Goal: Book appointment/travel/reservation

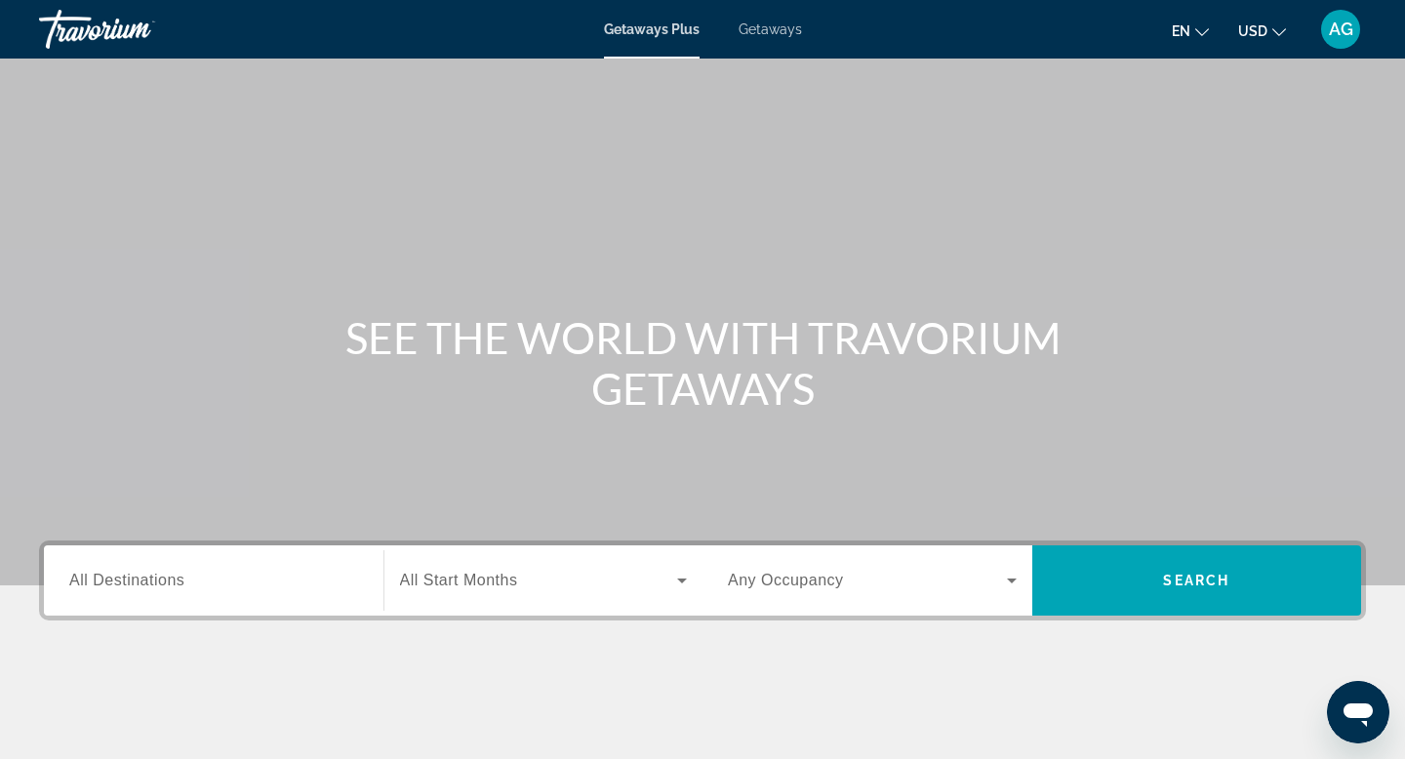
click at [270, 582] on input "Destination All Destinations" at bounding box center [213, 581] width 289 height 23
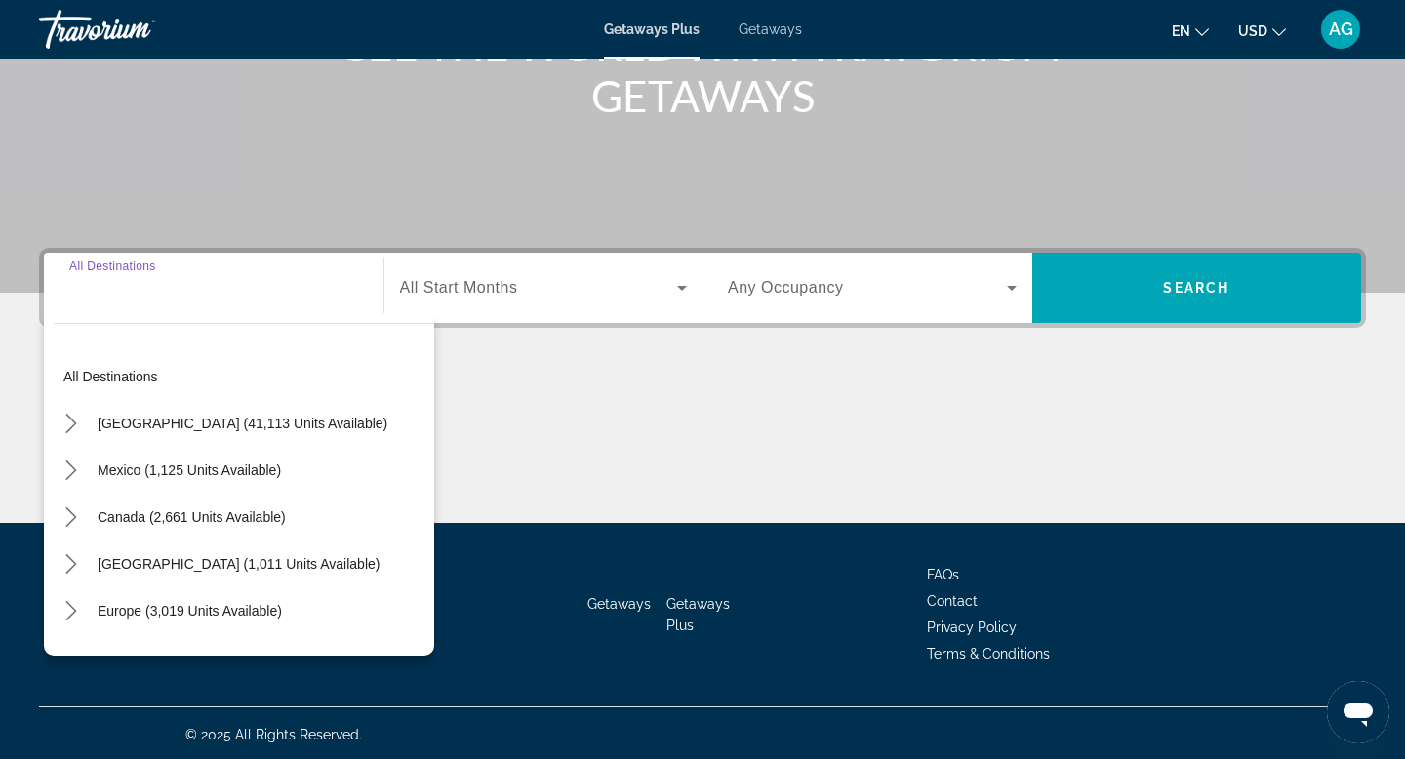
scroll to position [296, 0]
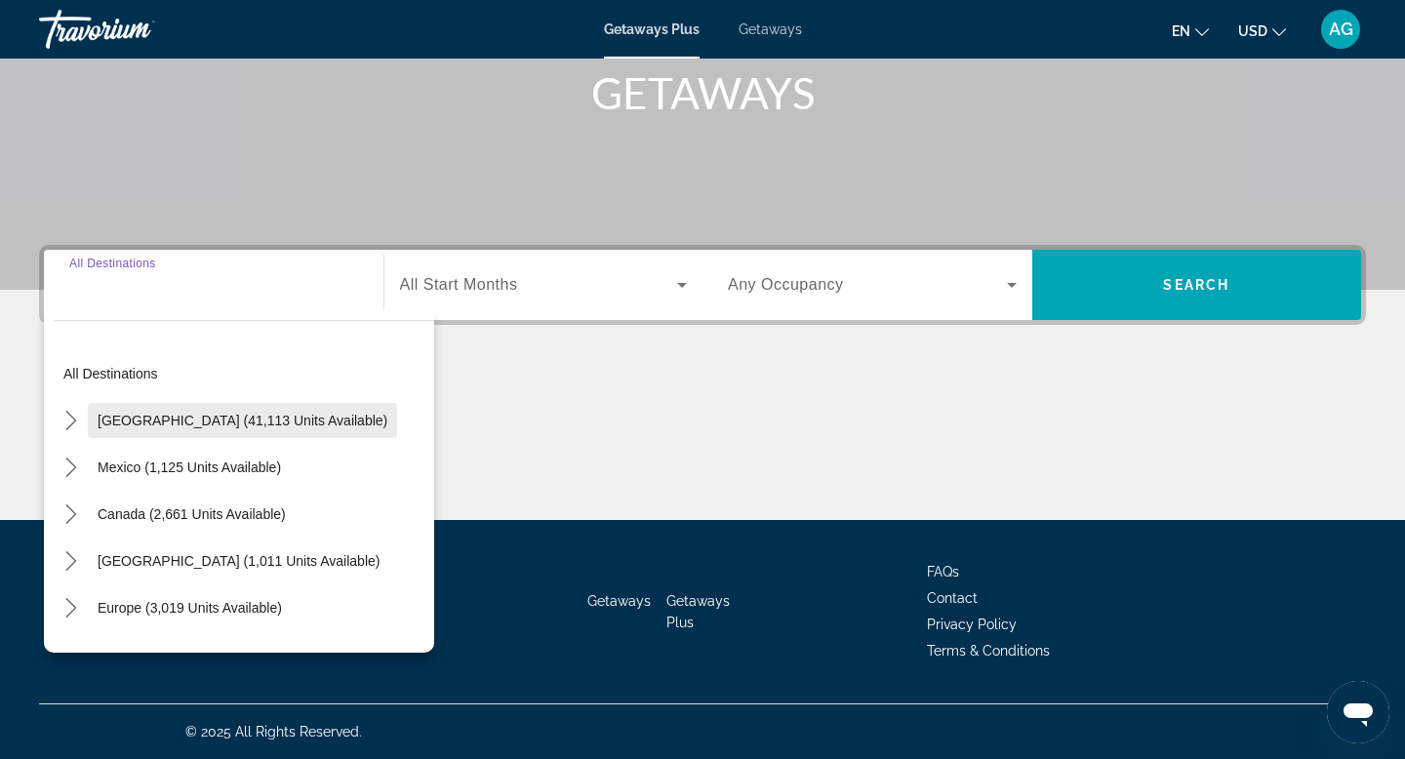
click at [104, 423] on span "[GEOGRAPHIC_DATA] (41,113 units available)" at bounding box center [243, 421] width 290 height 16
type input "**********"
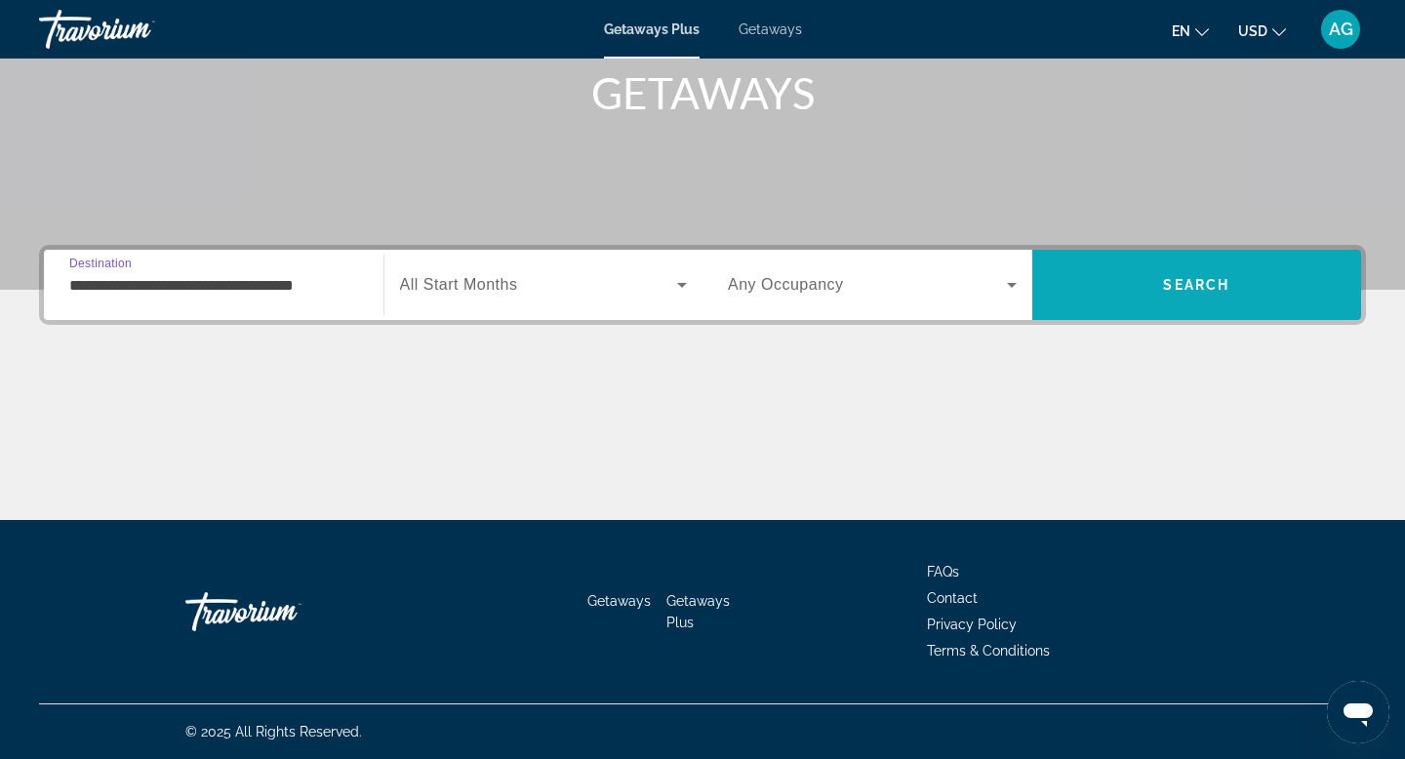
click at [1163, 298] on span "Search" at bounding box center [1198, 285] width 330 height 47
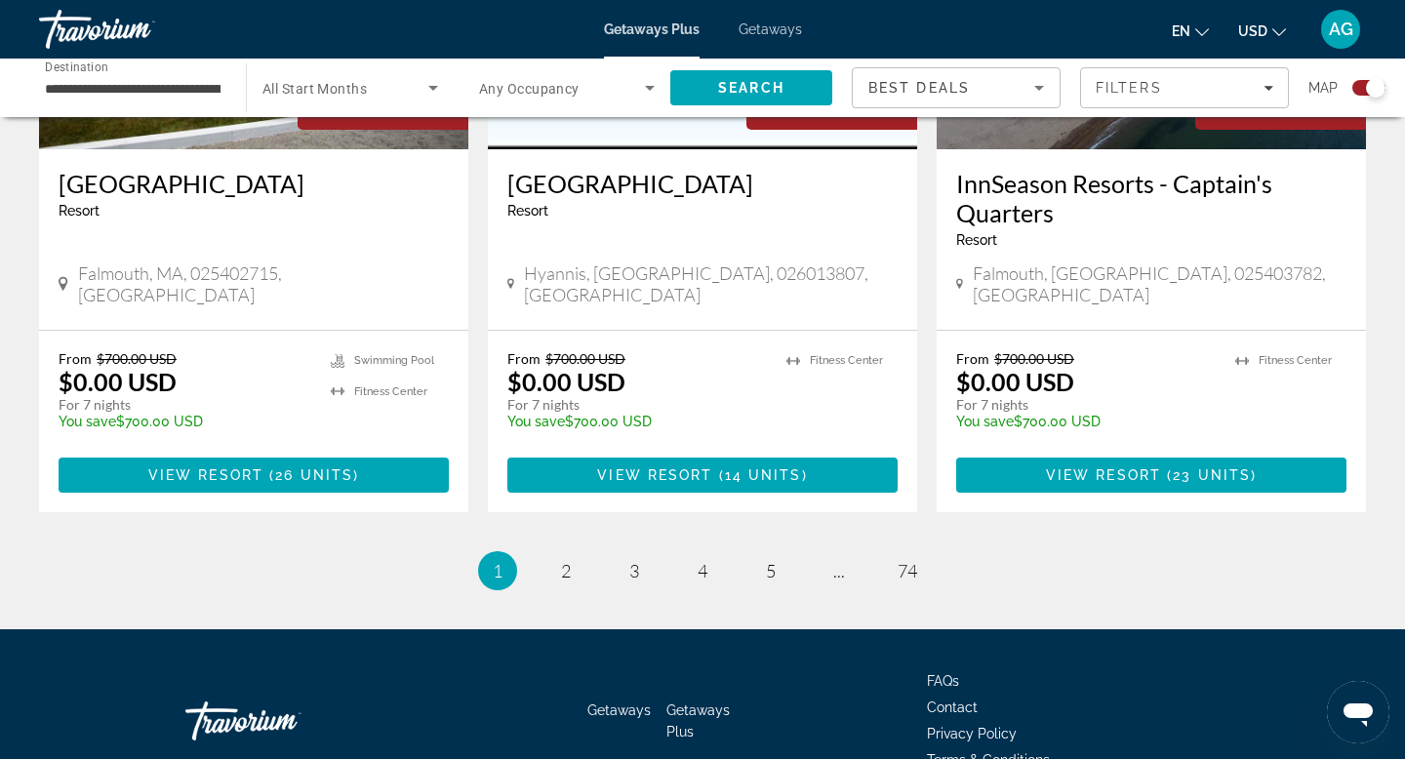
scroll to position [3062, 0]
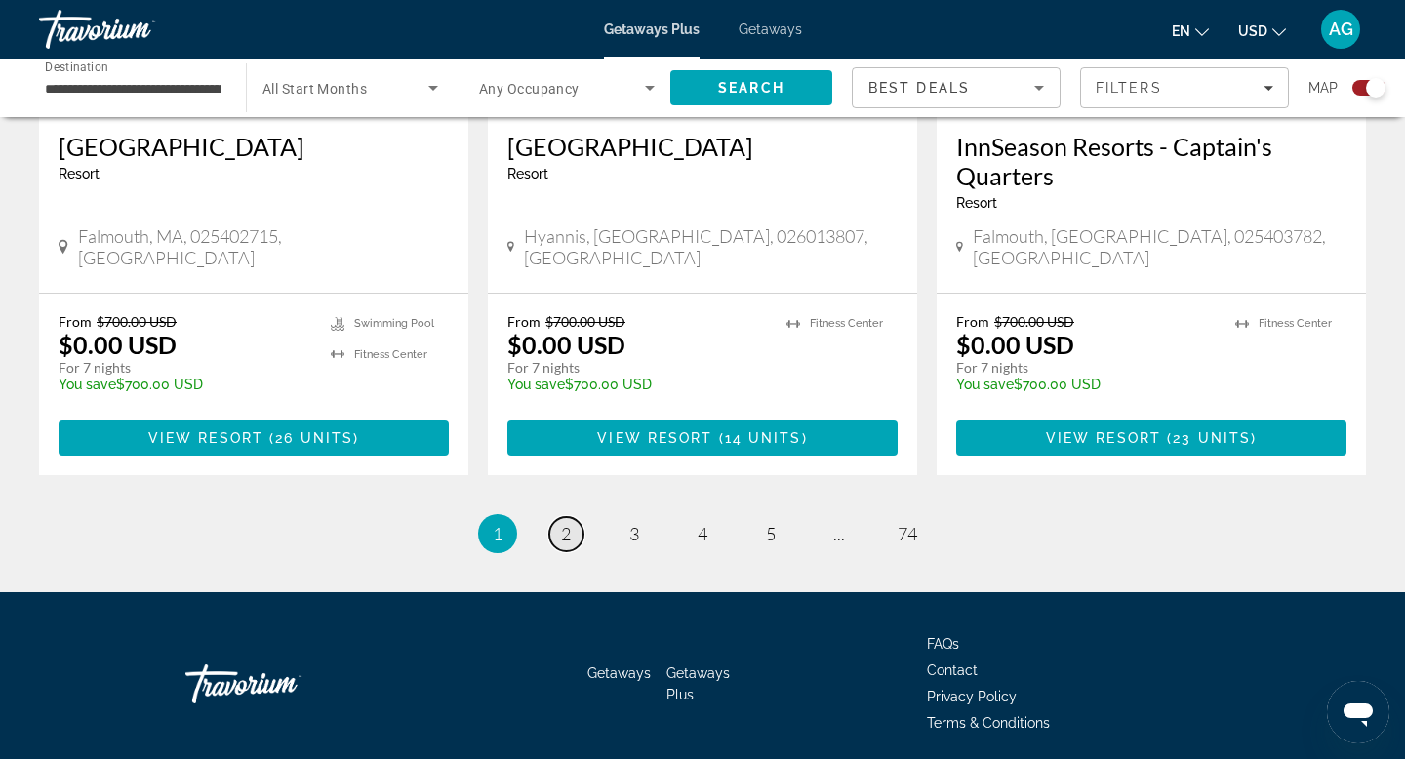
click at [566, 523] on span "2" at bounding box center [566, 533] width 10 height 21
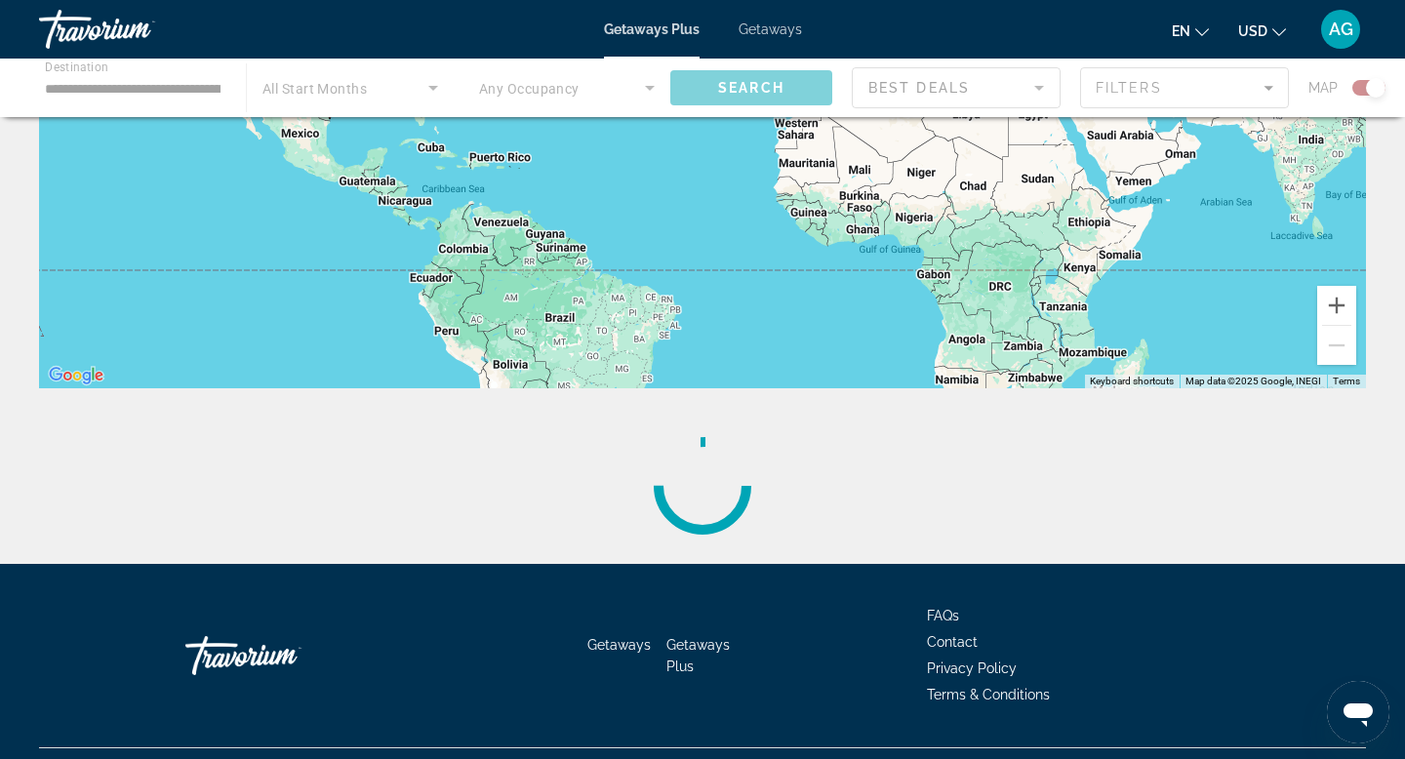
scroll to position [378, 0]
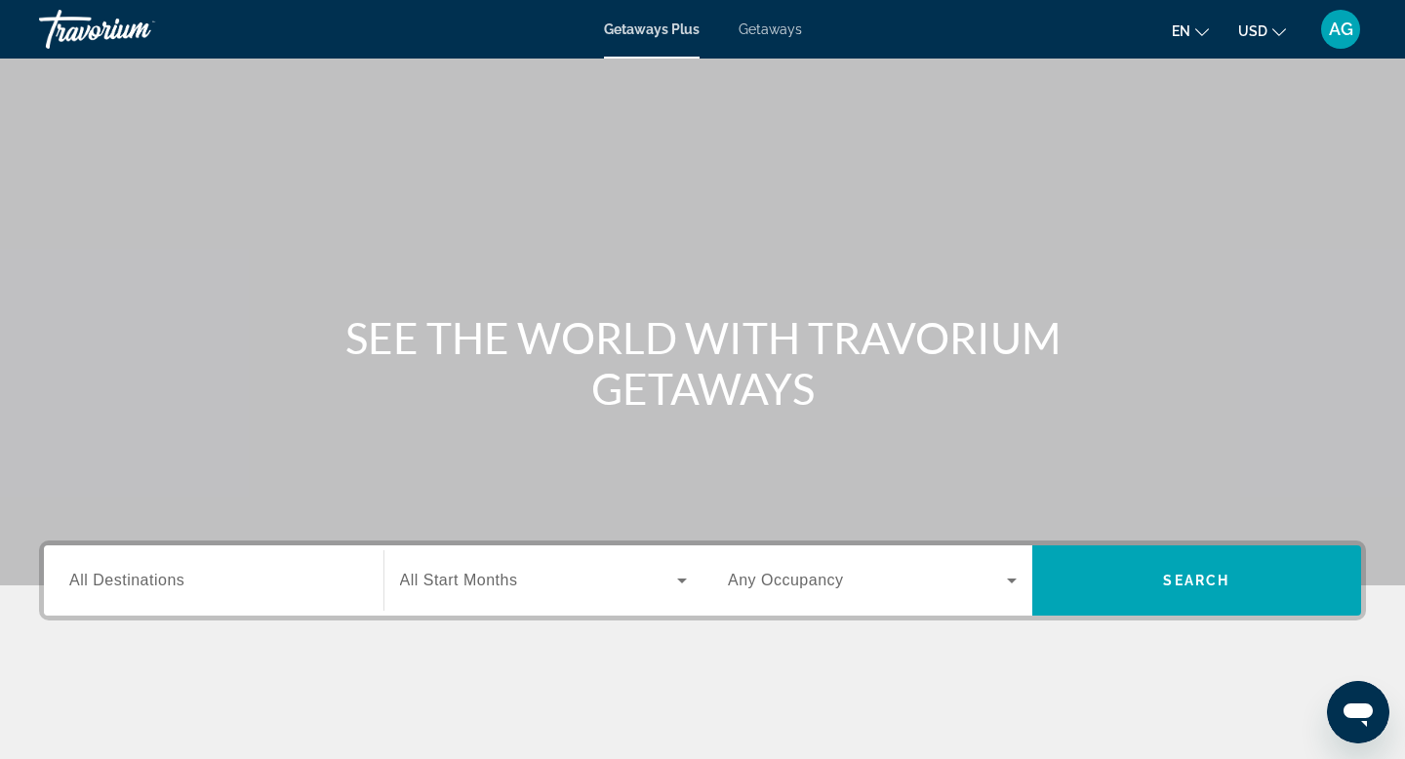
click at [210, 594] on div "Search widget" at bounding box center [213, 581] width 289 height 56
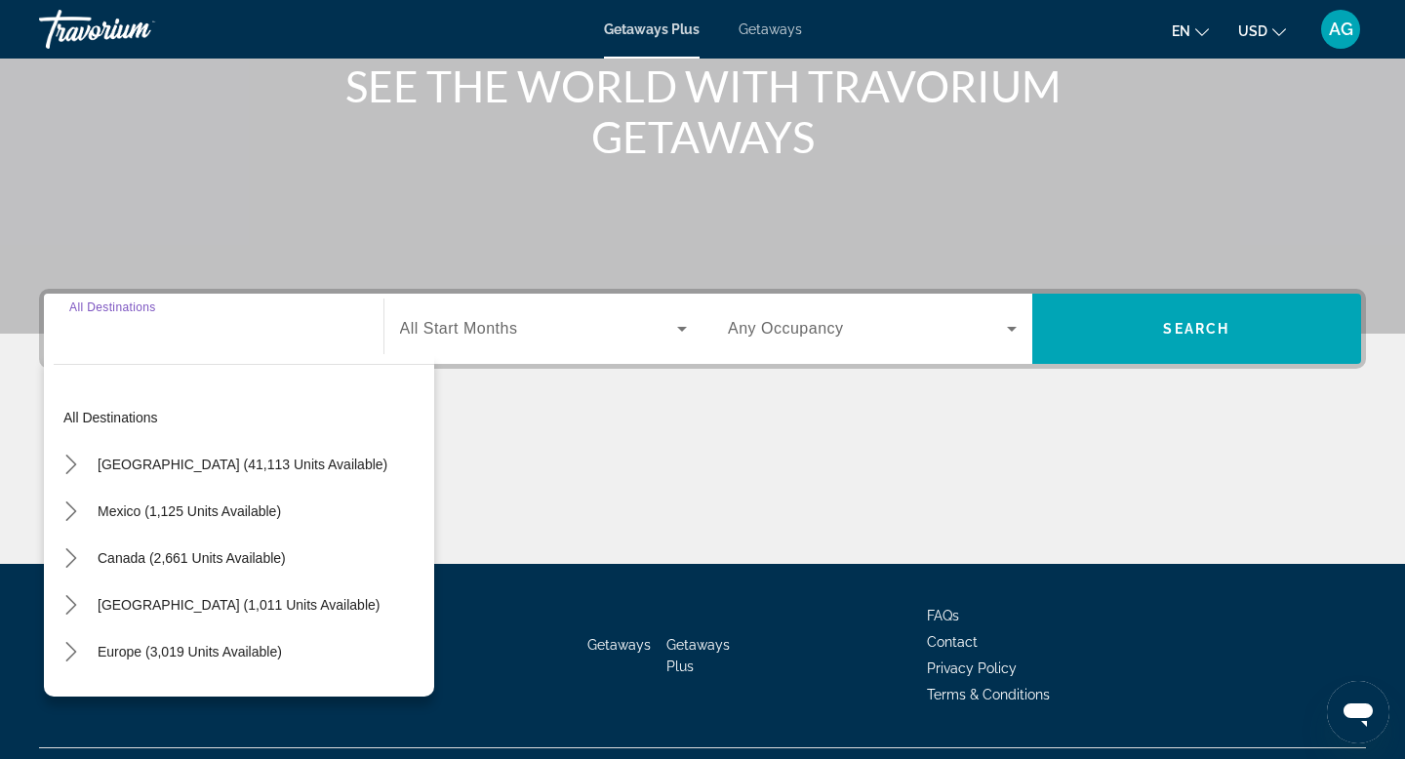
scroll to position [296, 0]
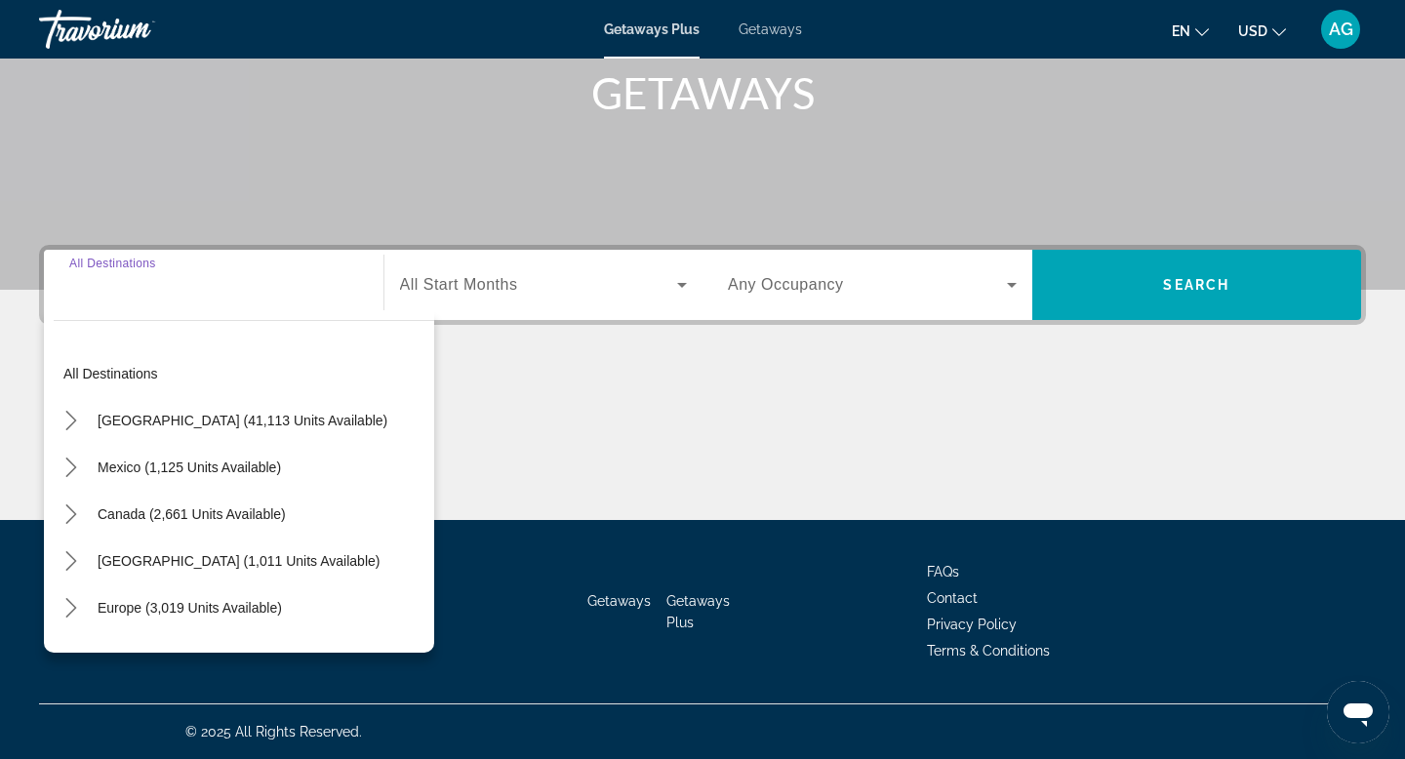
click at [754, 37] on div "Getaways Plus Getaways en English Español Français Italiano Português русский U…" at bounding box center [702, 29] width 1405 height 51
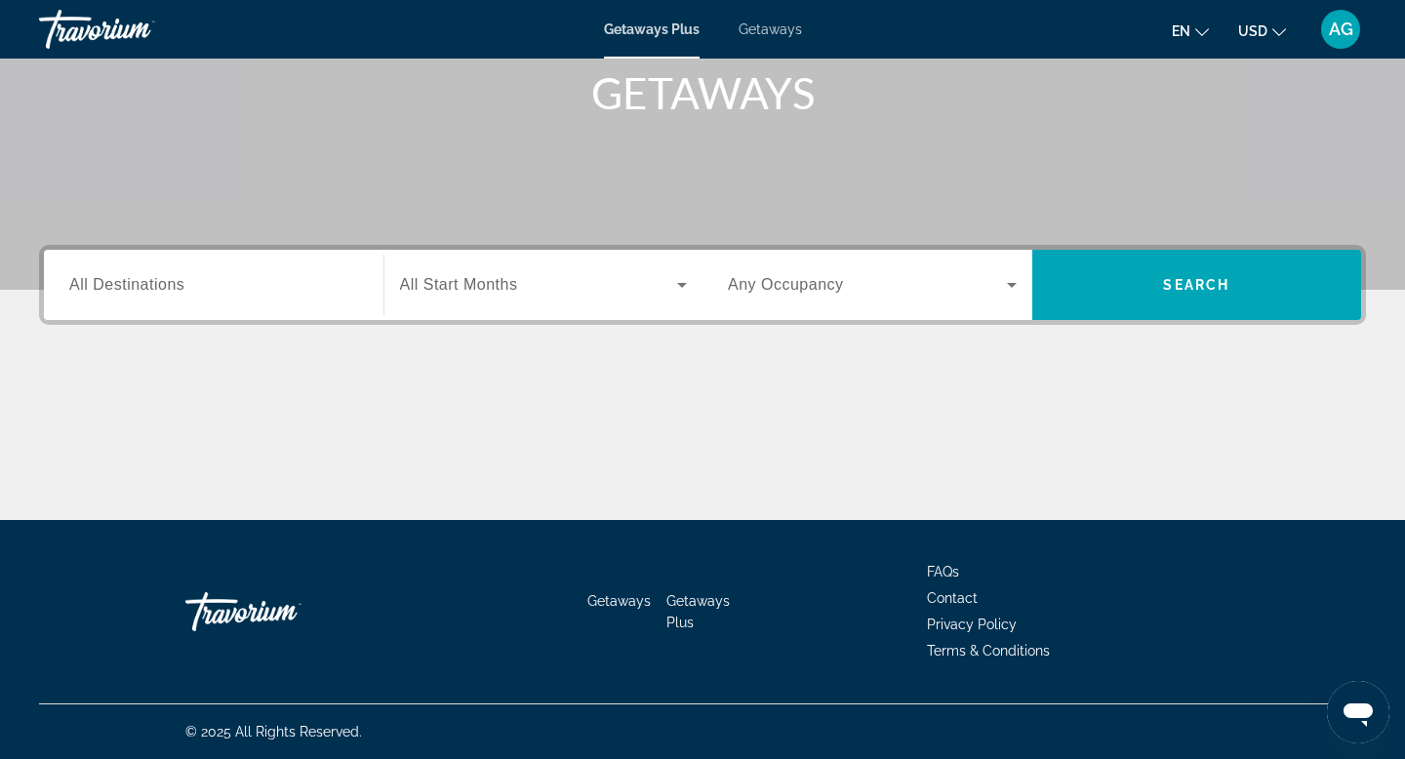
click at [777, 36] on span "Getaways" at bounding box center [770, 29] width 63 height 16
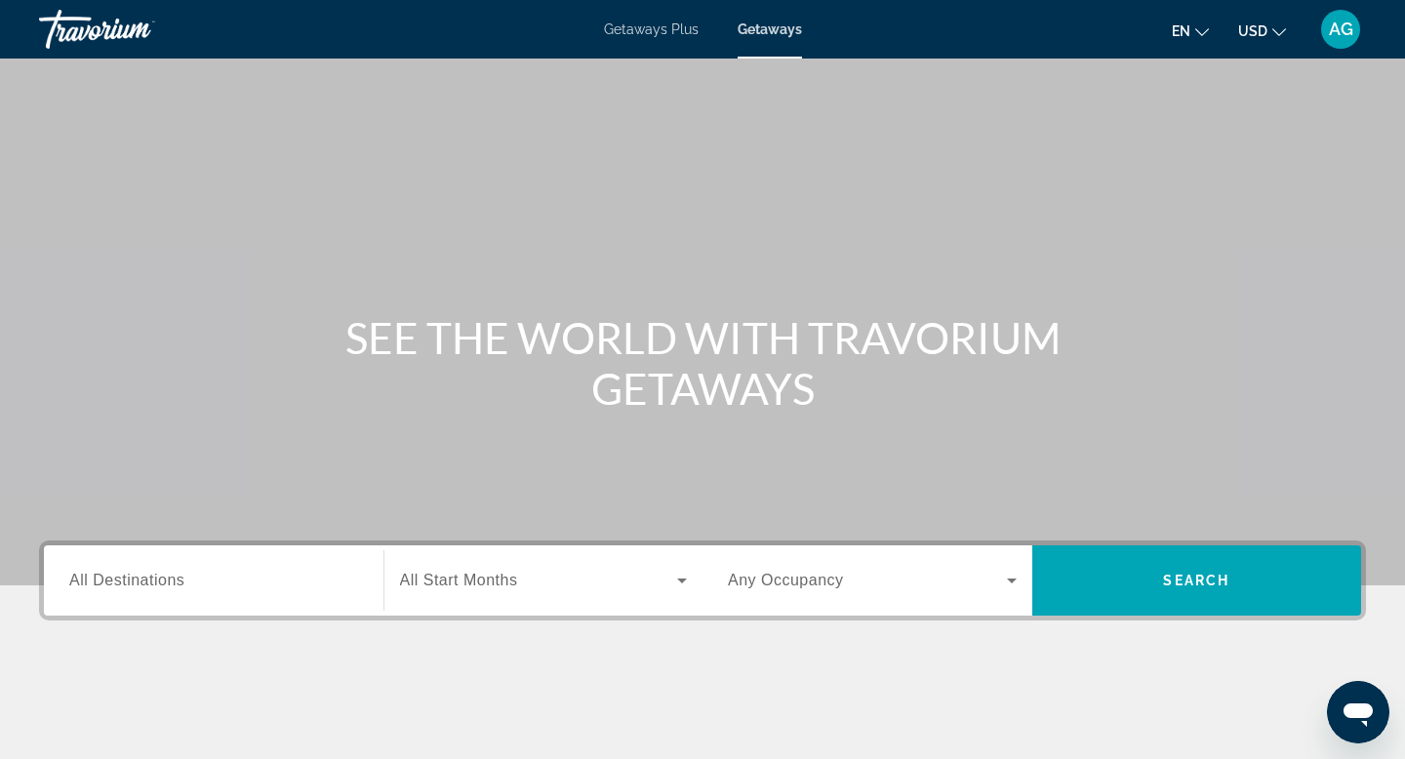
click at [260, 577] on input "Destination All Destinations" at bounding box center [213, 581] width 289 height 23
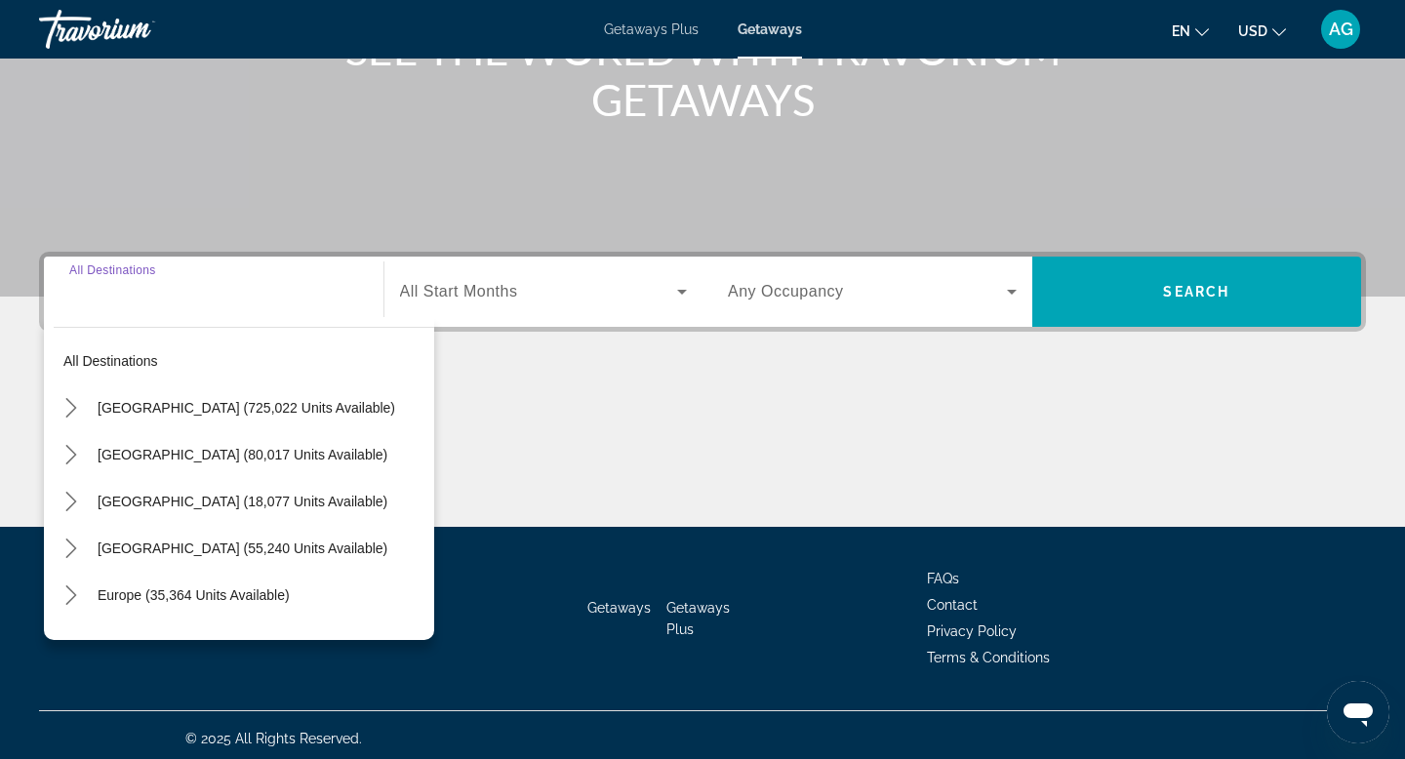
scroll to position [296, 0]
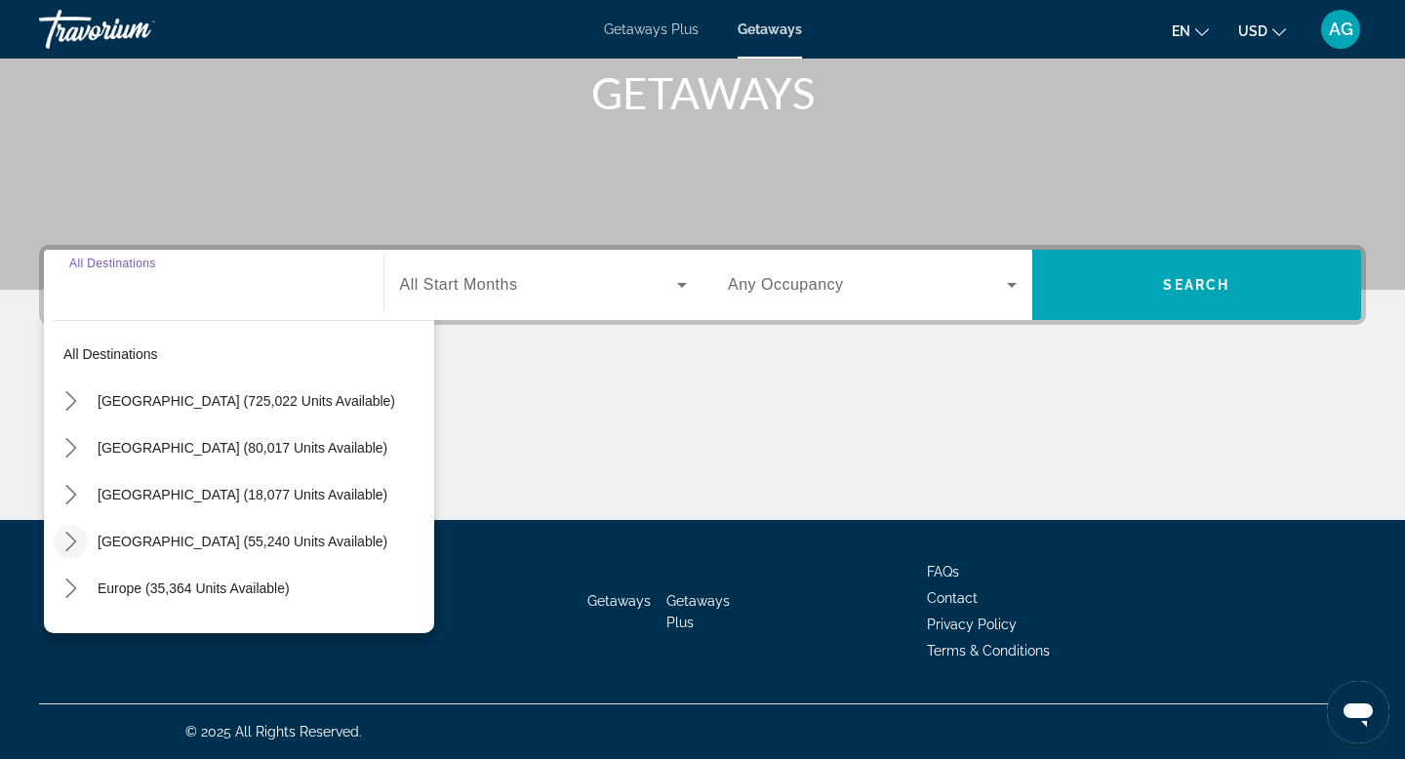
click at [68, 545] on icon "Toggle Caribbean & Atlantic Islands (55,240 units available) submenu" at bounding box center [71, 542] width 20 height 20
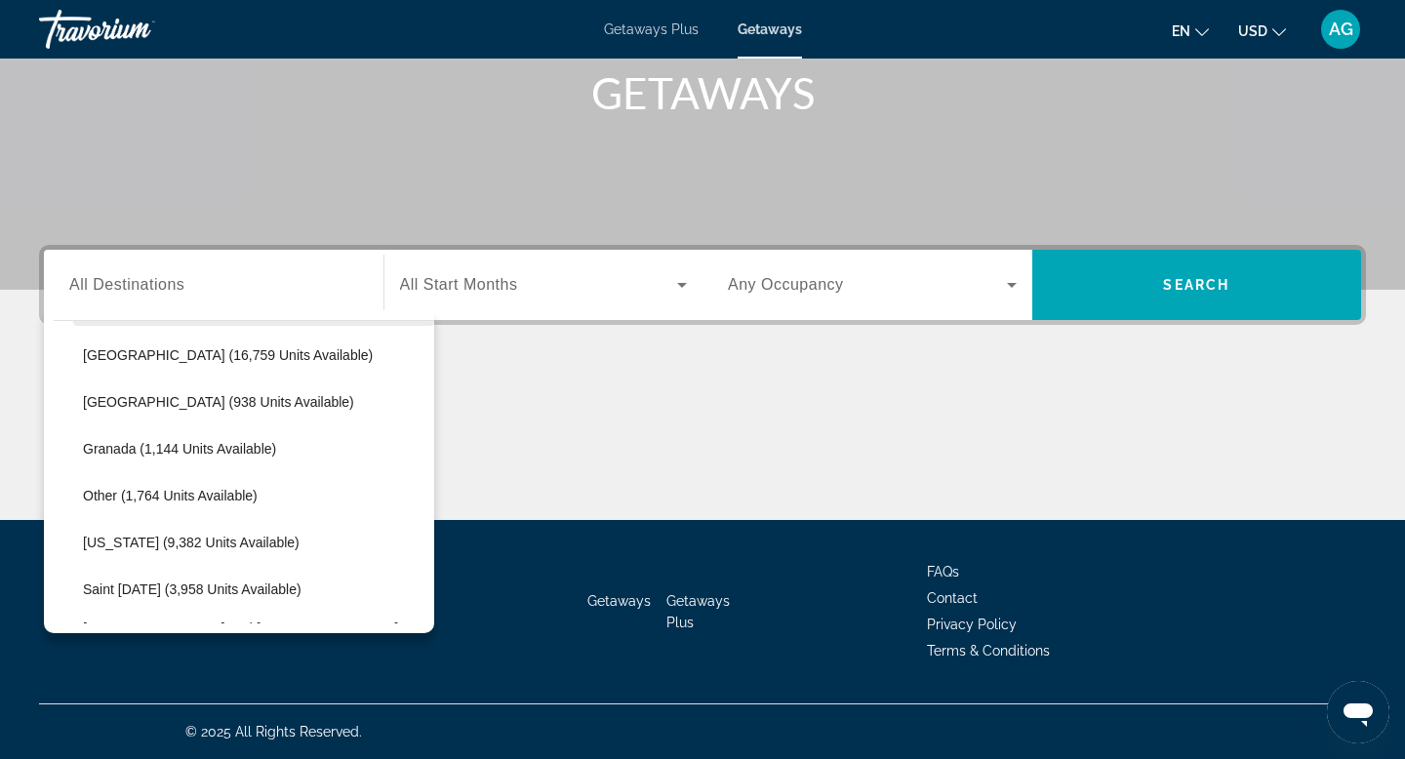
scroll to position [427, 0]
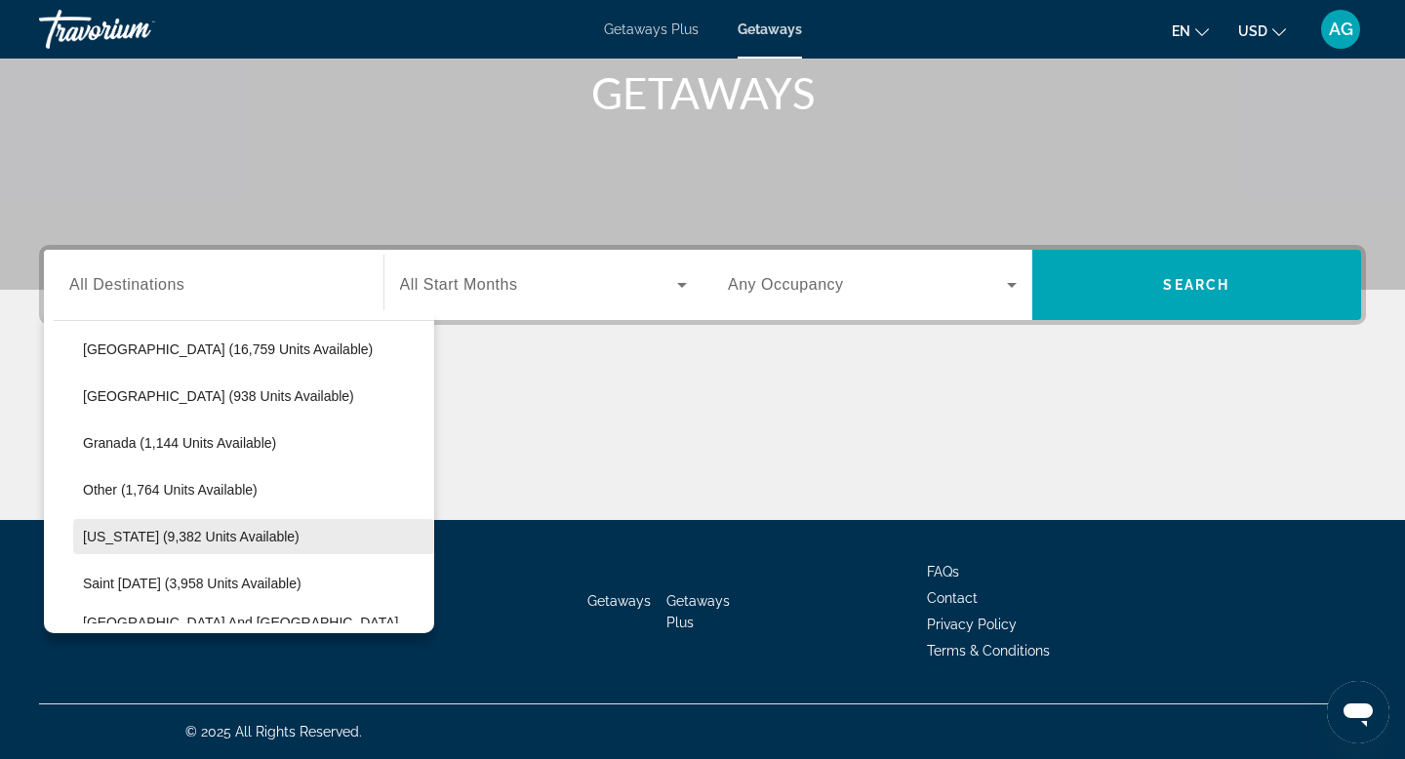
click at [194, 526] on span "Select destination: Puerto Rico (9,382 units available)" at bounding box center [253, 536] width 361 height 47
type input "**********"
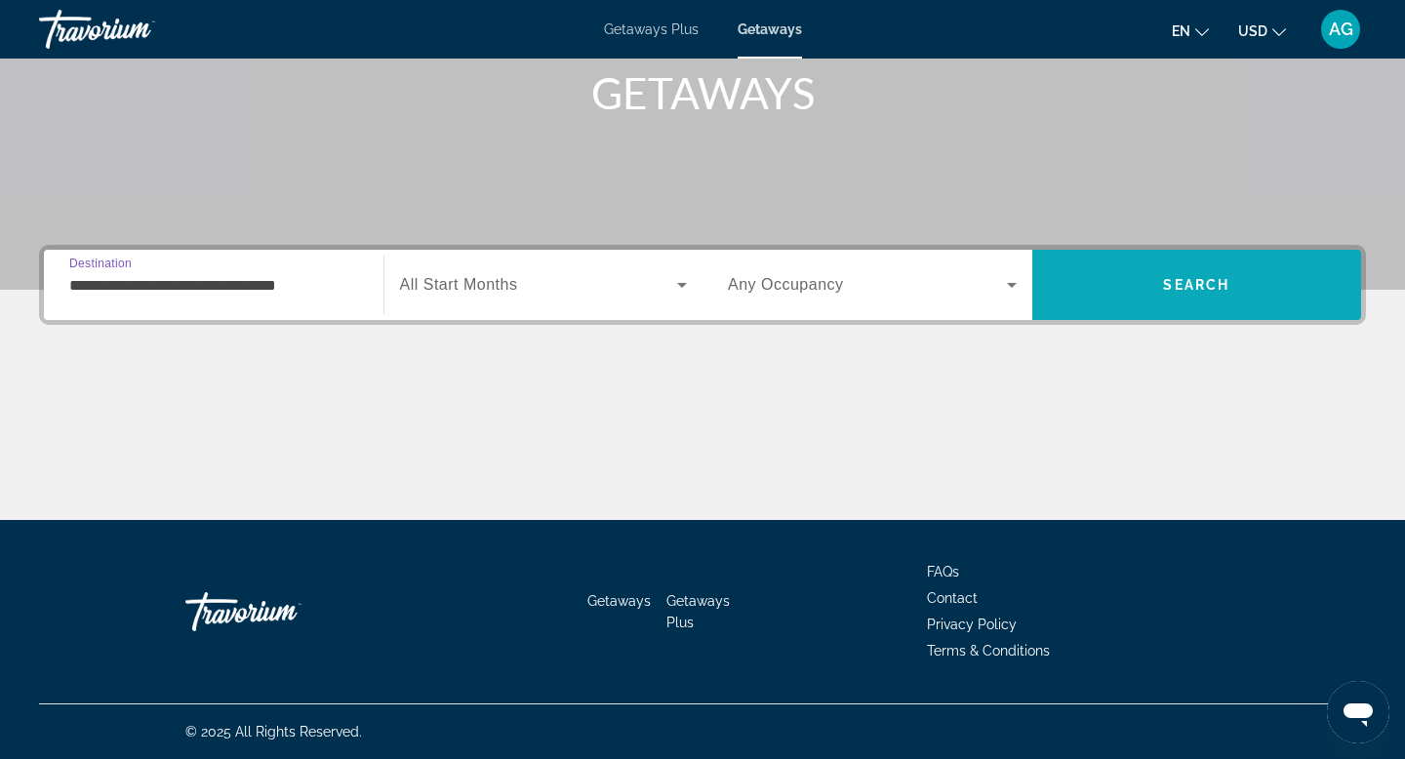
click at [1147, 280] on span "Search" at bounding box center [1198, 285] width 330 height 47
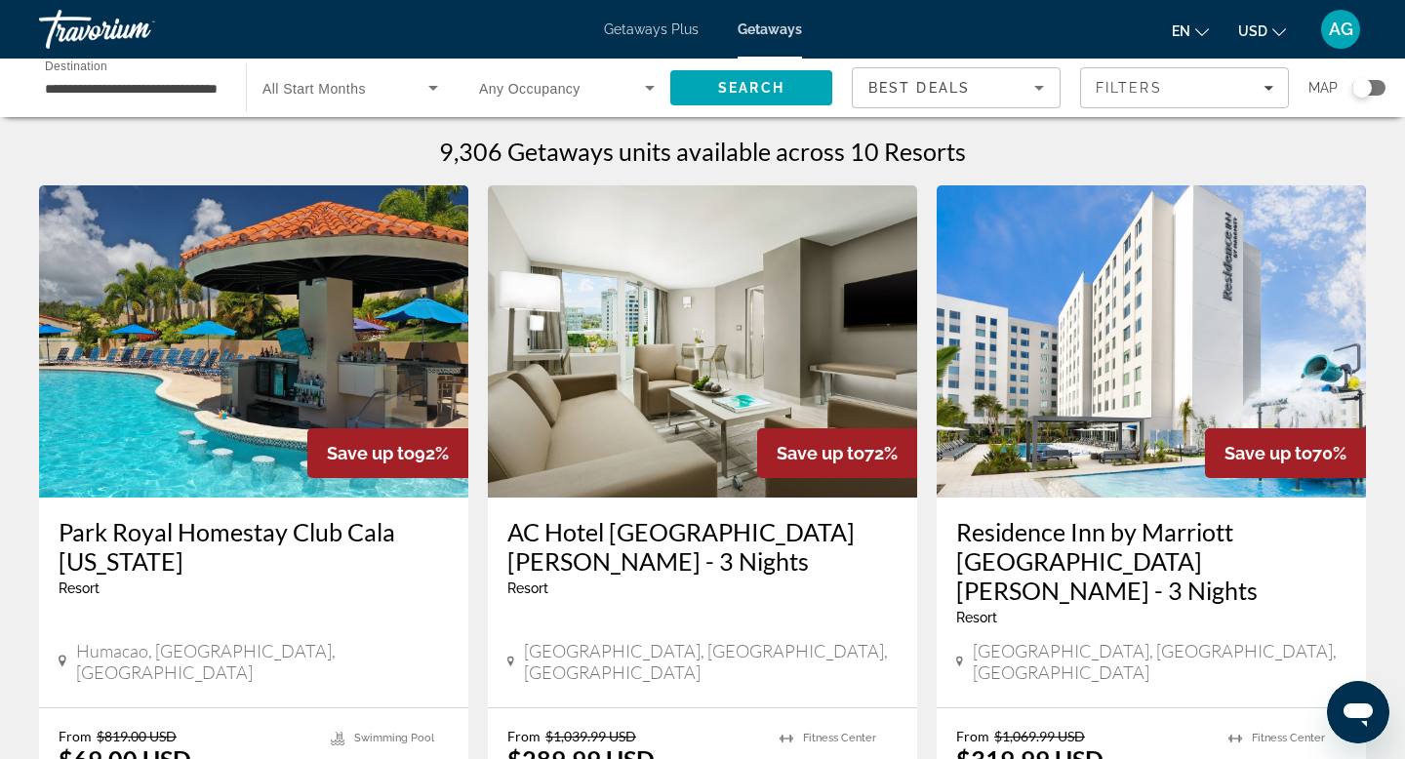
click at [319, 335] on img "Main content" at bounding box center [253, 341] width 429 height 312
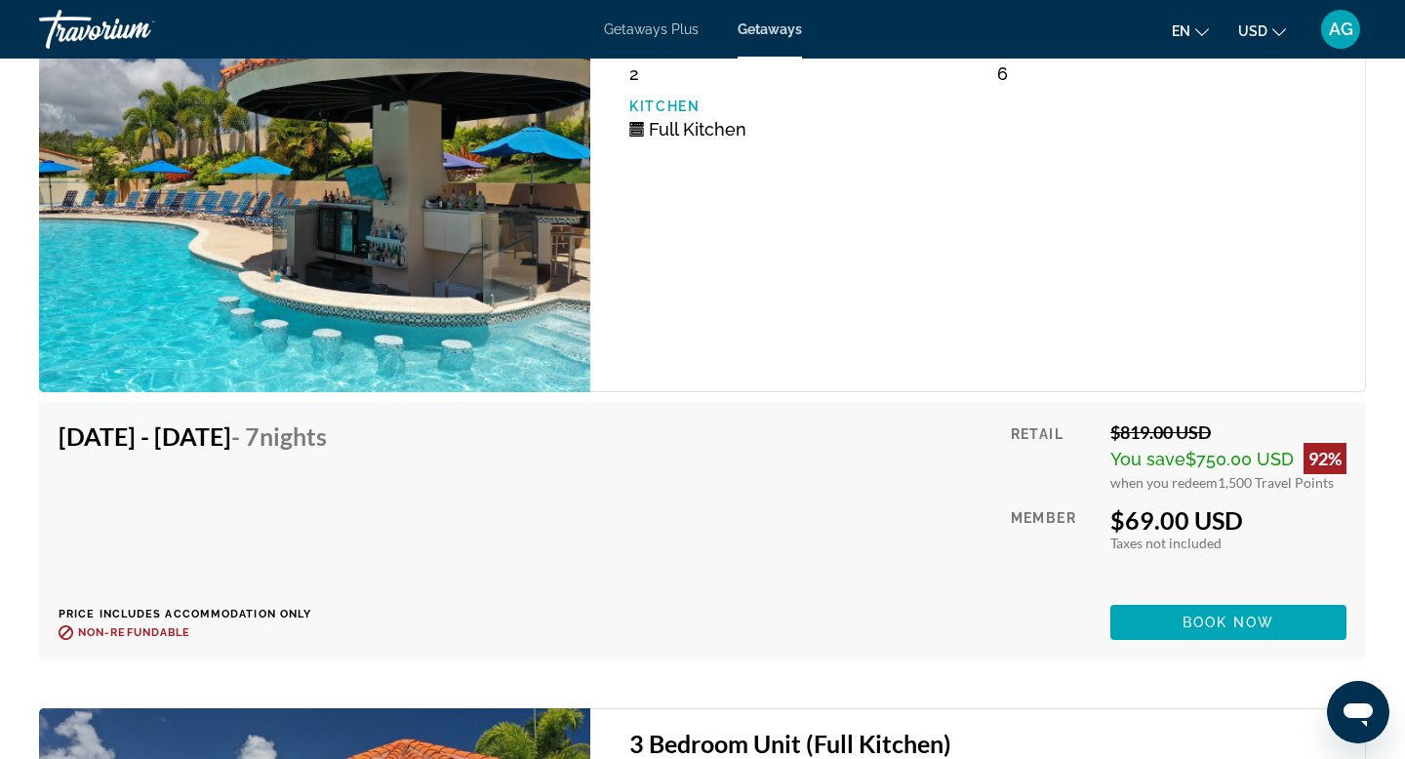
scroll to position [3447, 0]
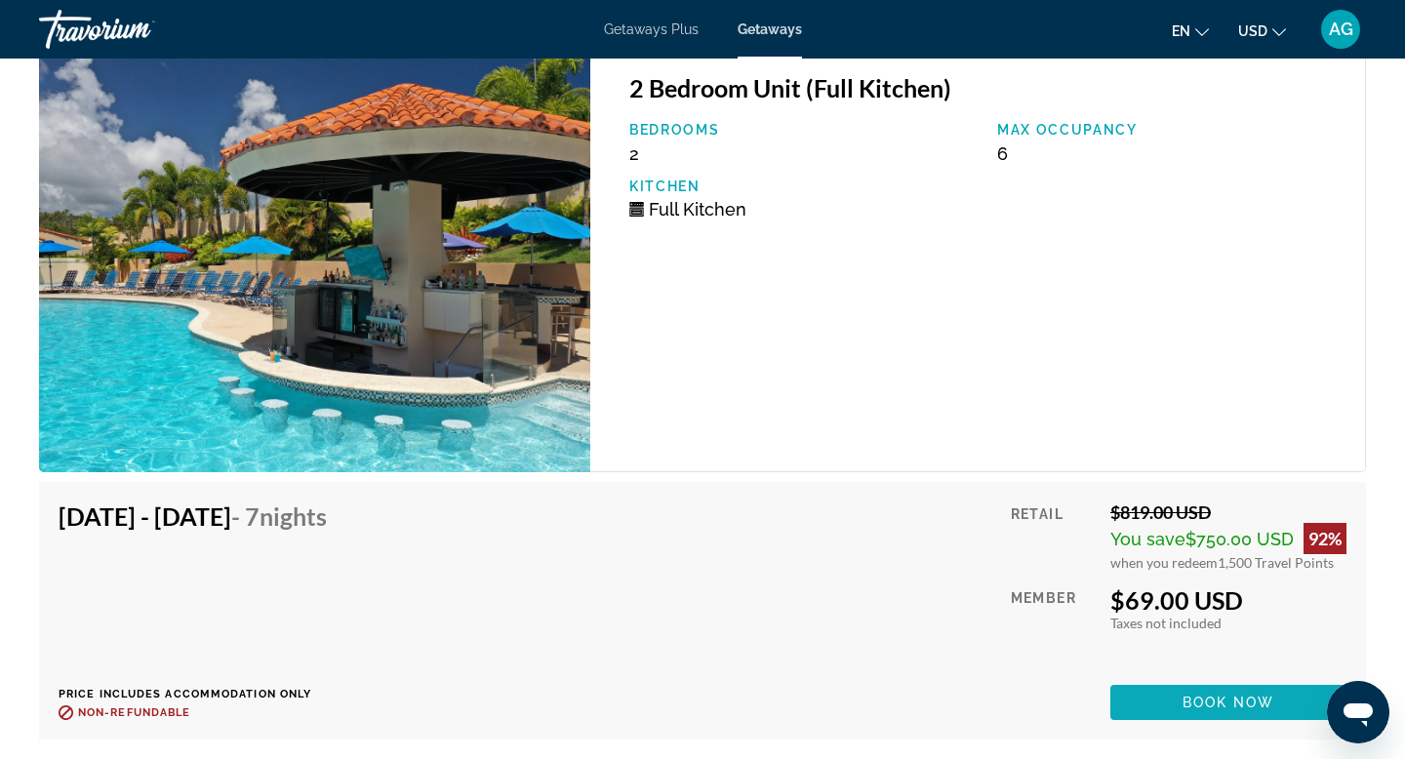
click at [1188, 679] on span "Main content" at bounding box center [1229, 702] width 236 height 47
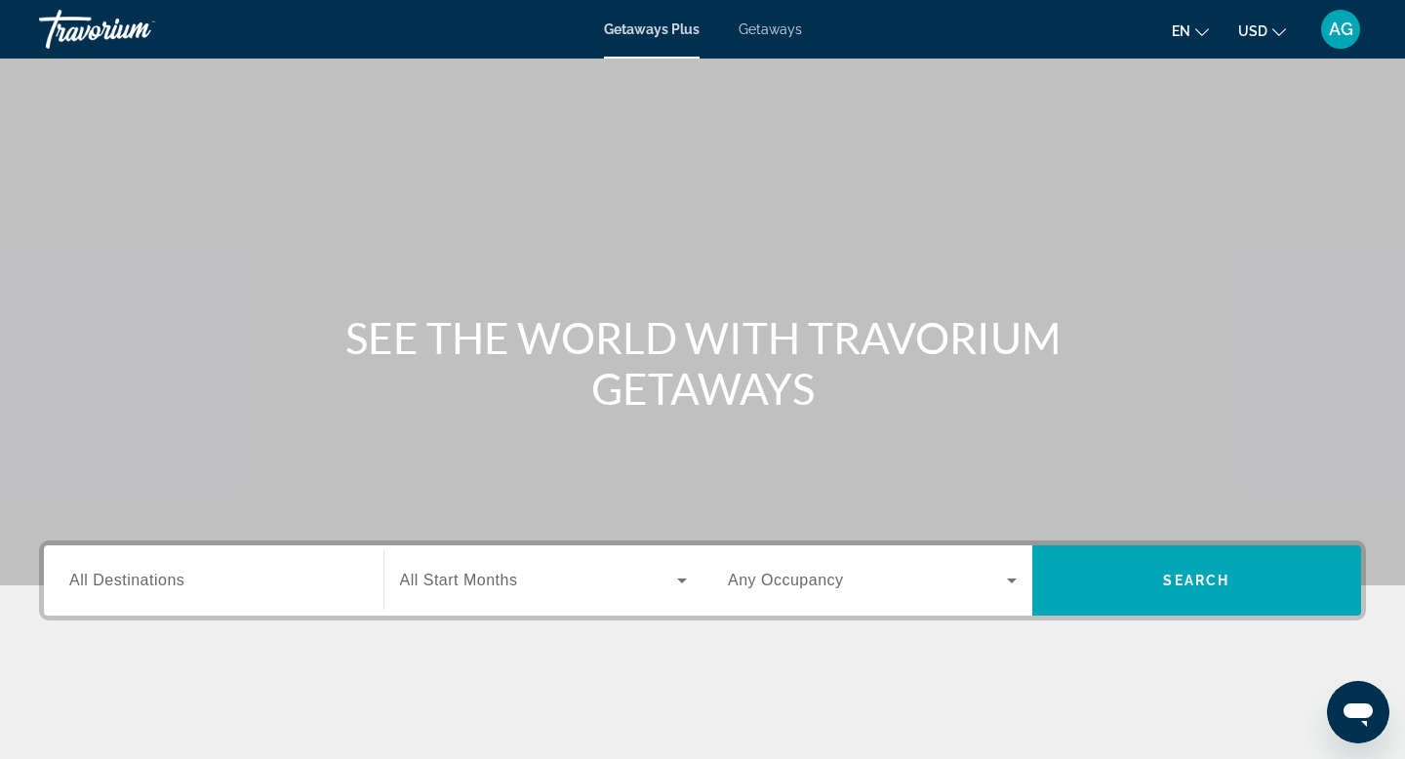
click at [123, 612] on div "Destination All Destinations" at bounding box center [214, 581] width 320 height 70
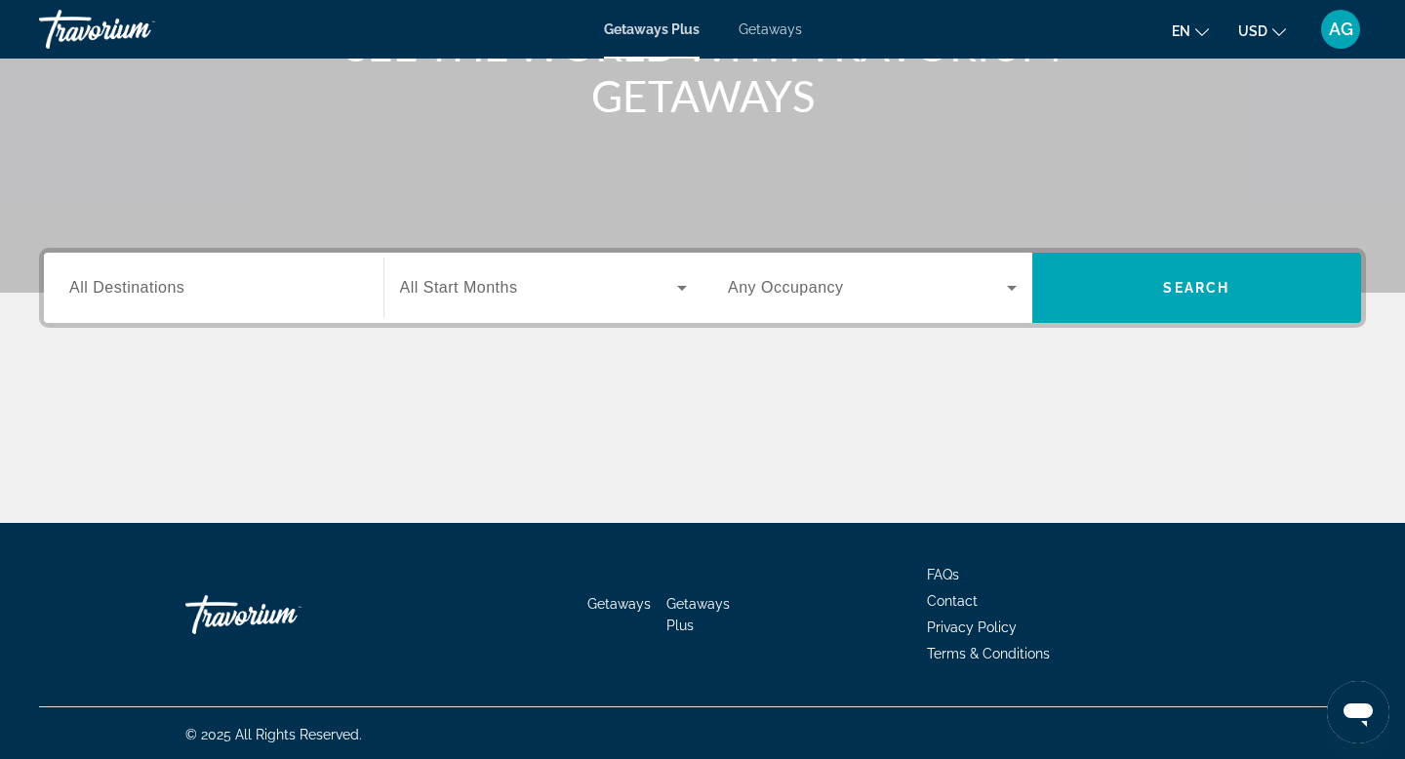
scroll to position [296, 0]
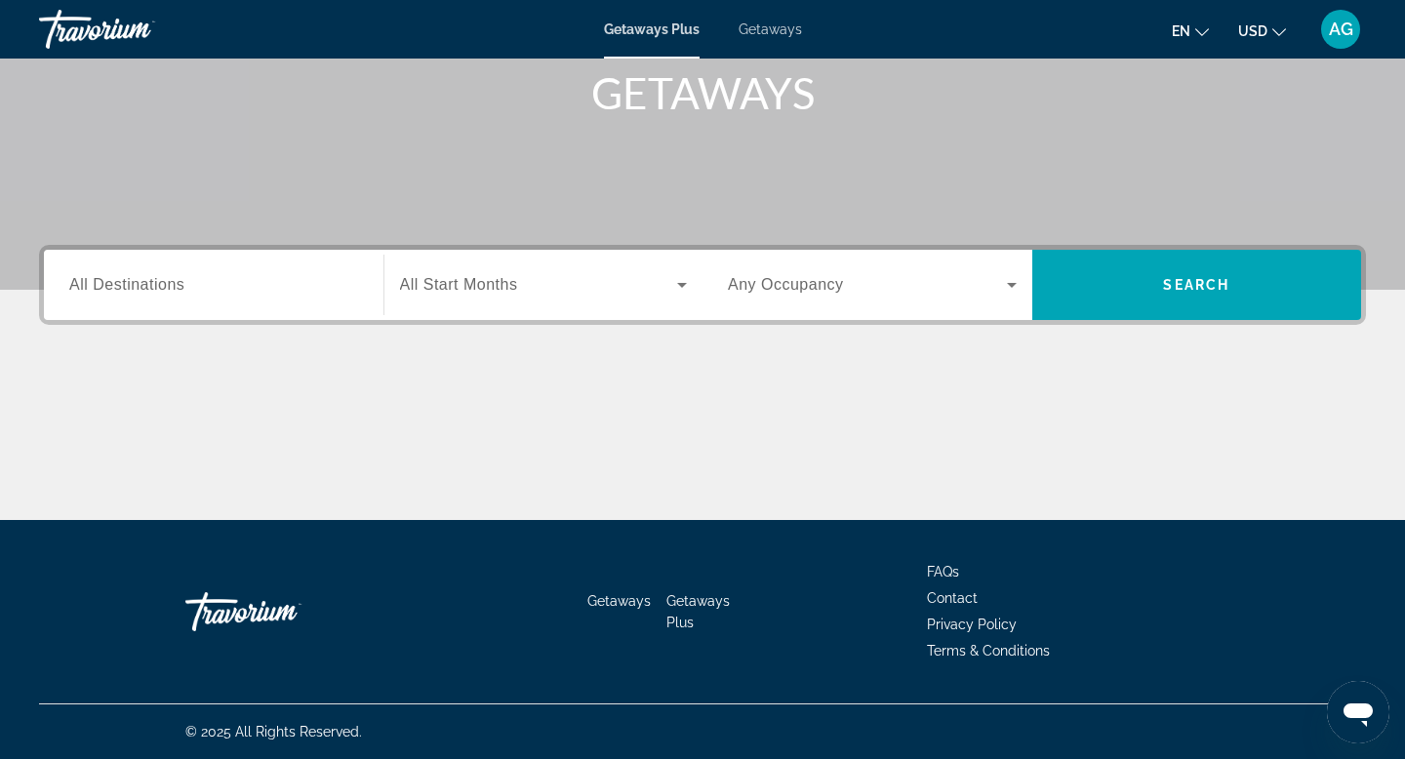
click at [153, 284] on span "All Destinations" at bounding box center [126, 284] width 115 height 17
click at [153, 284] on input "Destination All Destinations" at bounding box center [213, 285] width 289 height 23
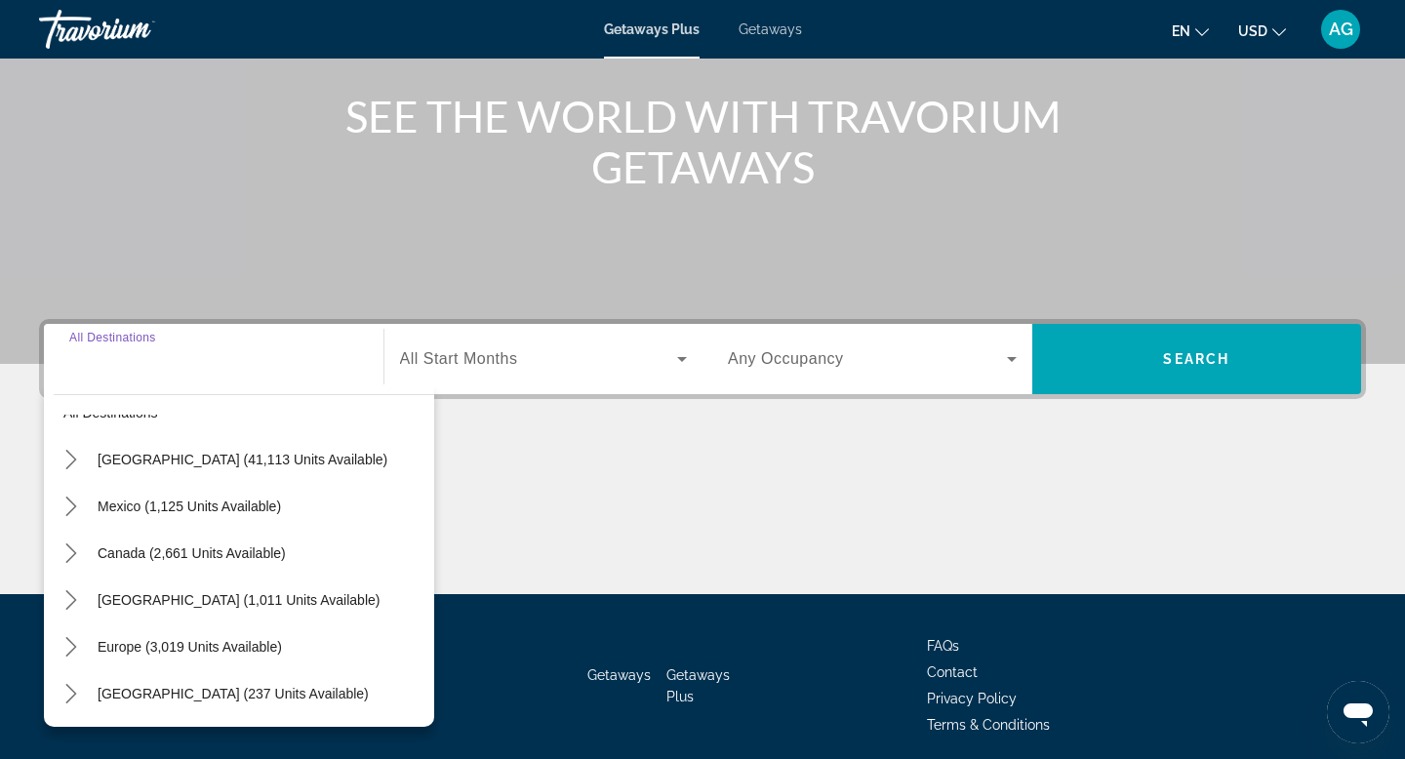
scroll to position [0, 0]
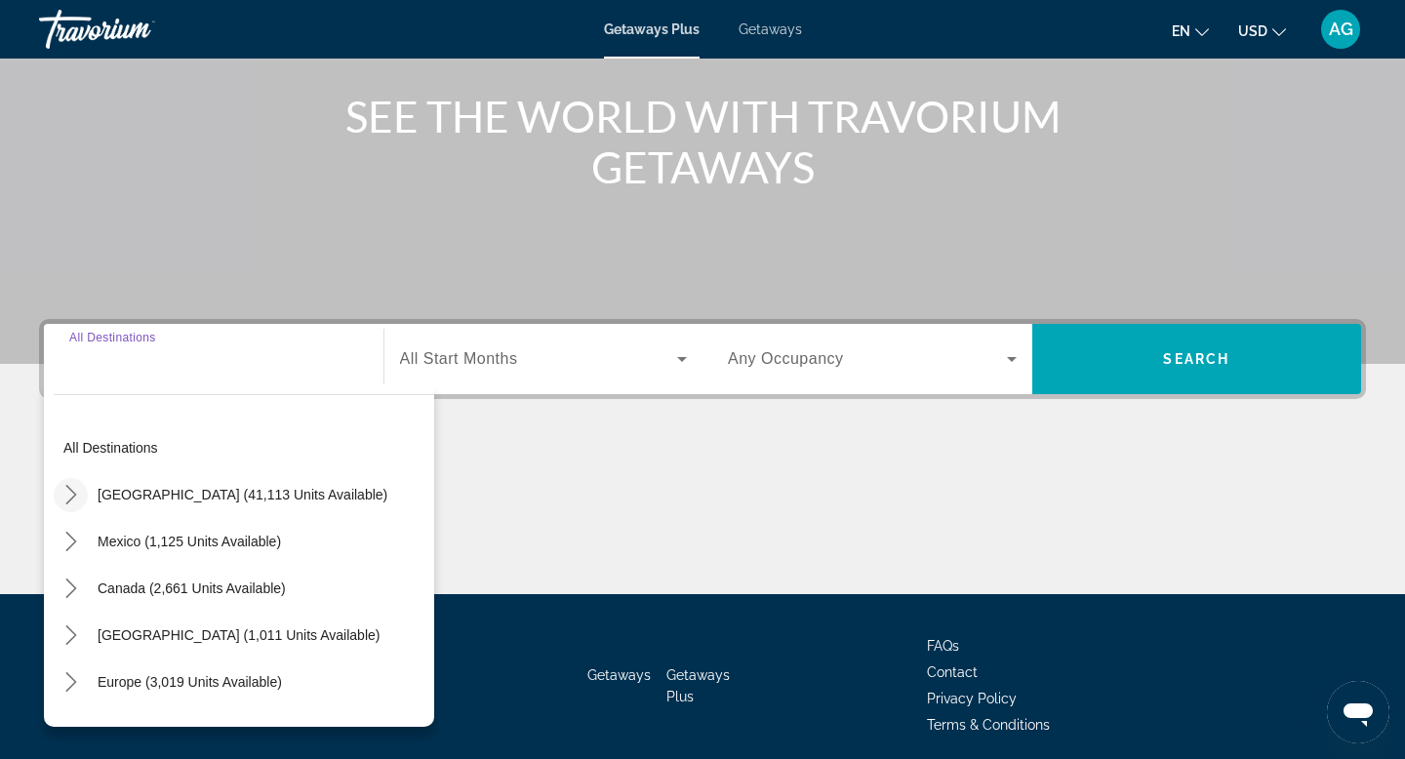
click at [77, 488] on icon "Toggle United States (41,113 units available) submenu" at bounding box center [71, 495] width 20 height 20
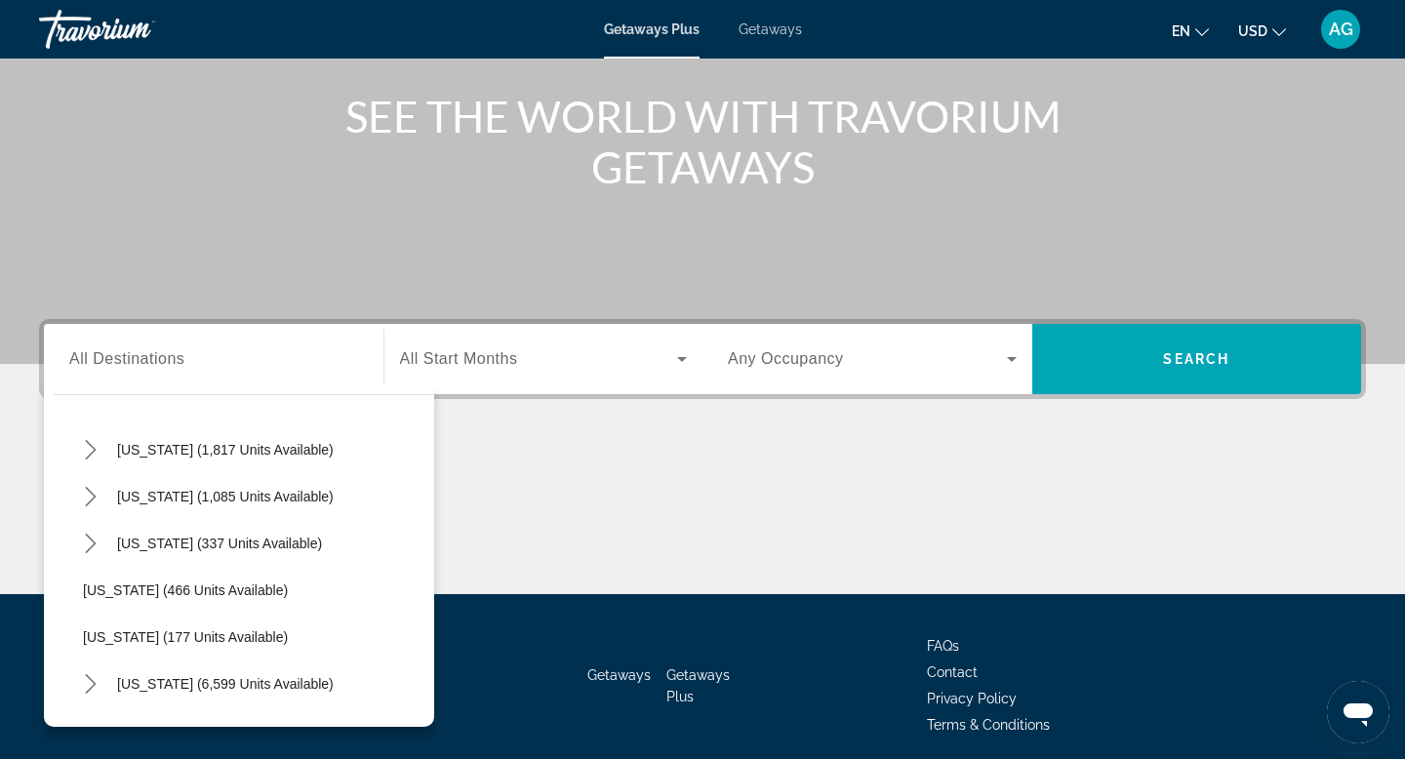
scroll to position [1451, 0]
click at [95, 505] on icon "Toggle Tennessee (1,085 units available) submenu" at bounding box center [91, 496] width 20 height 20
click at [127, 549] on span "Gatlinburg/Pigeon Forge (1,044 units available)" at bounding box center [246, 543] width 289 height 16
type input "**********"
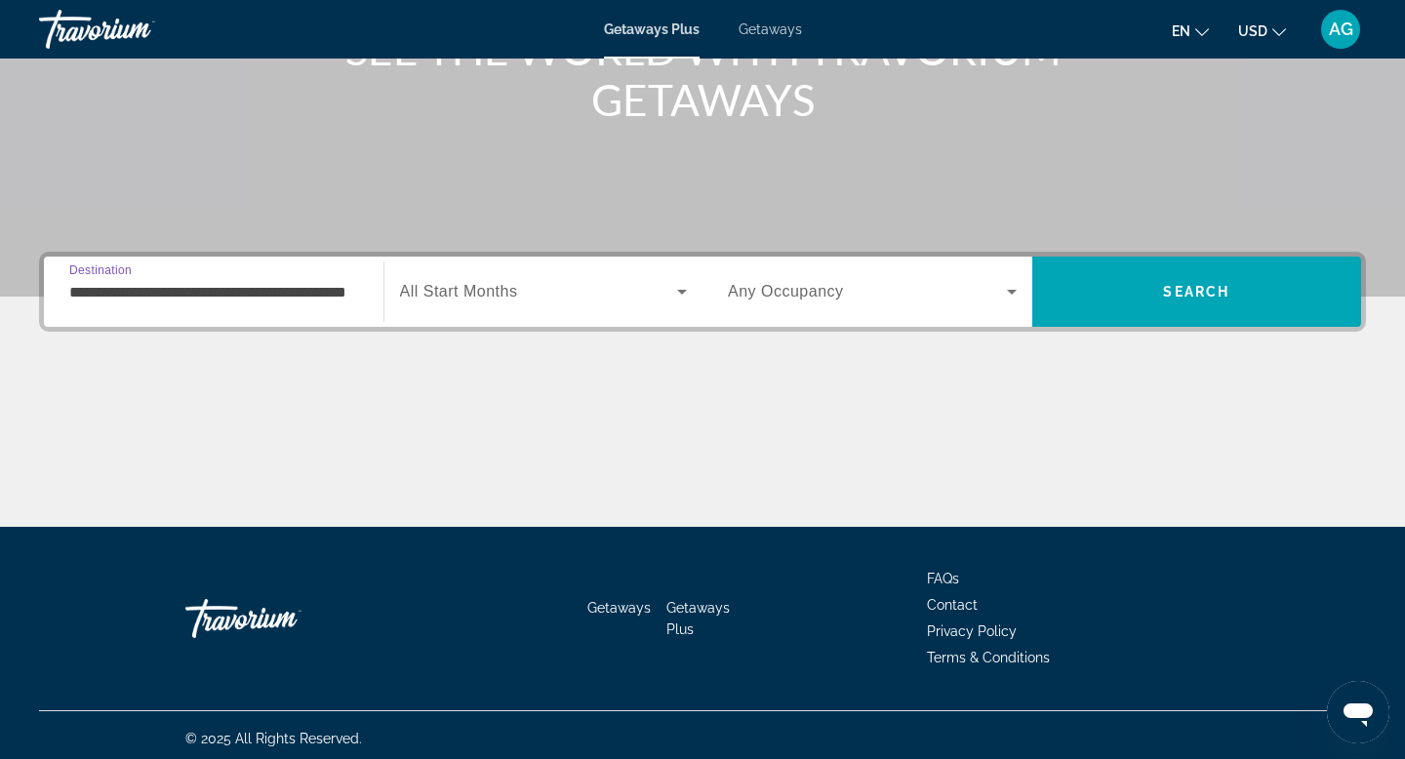
scroll to position [296, 0]
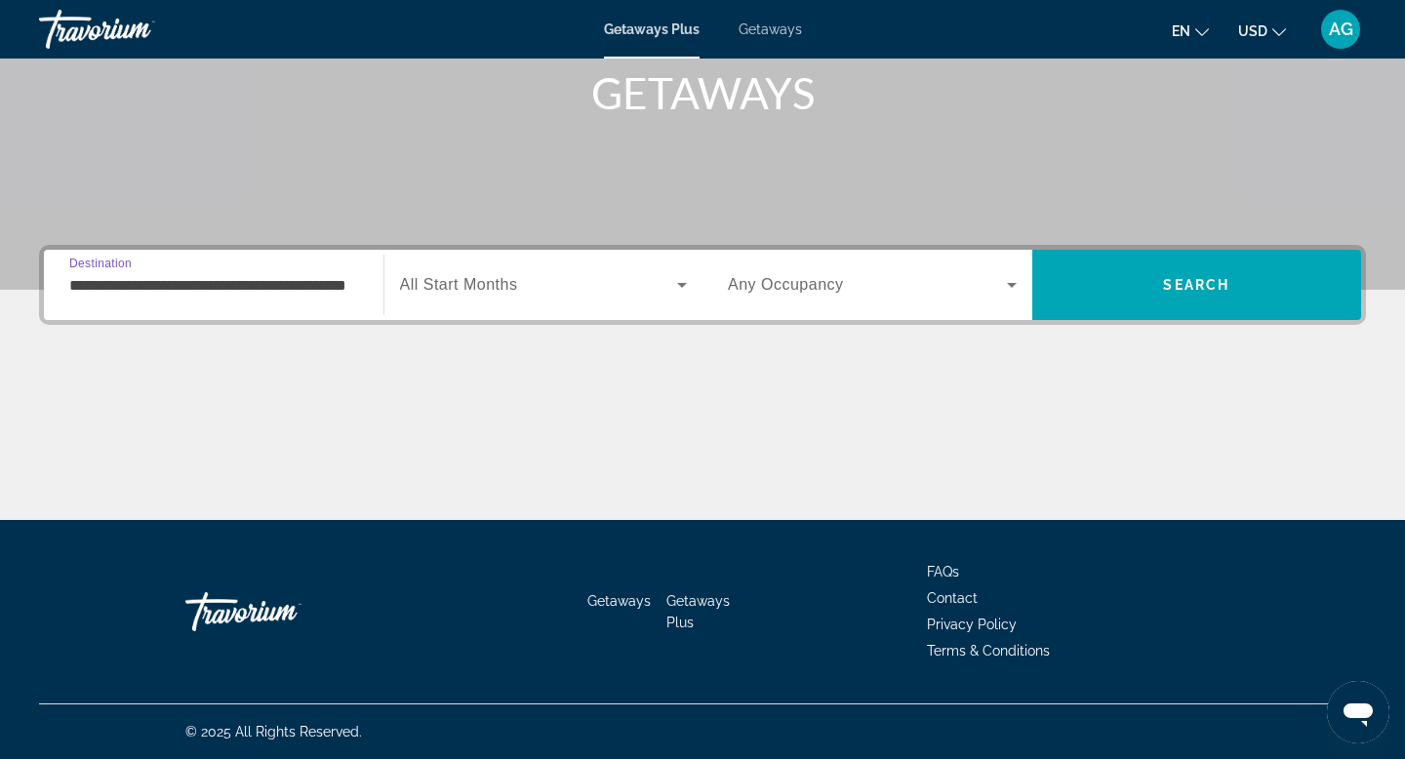
click at [577, 303] on div "Search widget" at bounding box center [544, 285] width 288 height 55
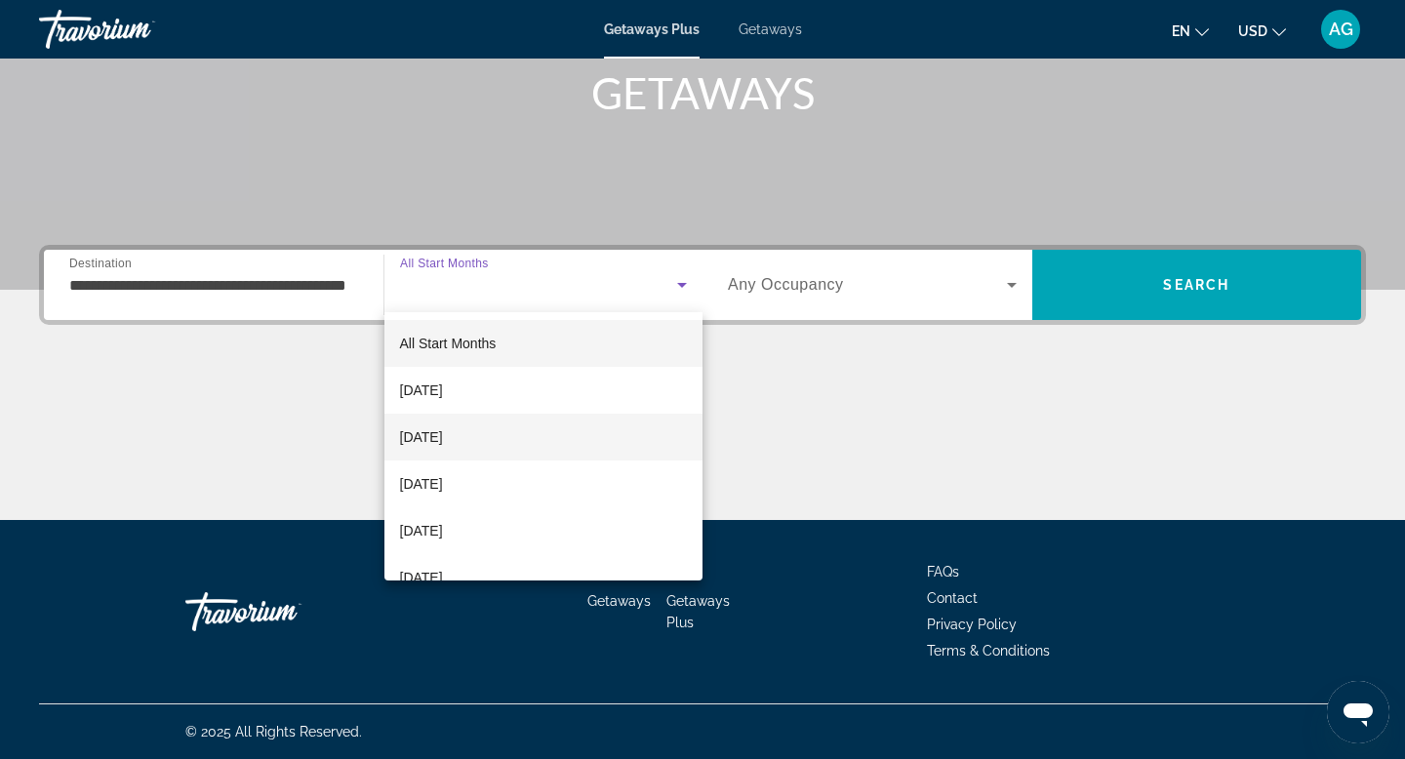
click at [443, 434] on span "[DATE]" at bounding box center [421, 437] width 43 height 23
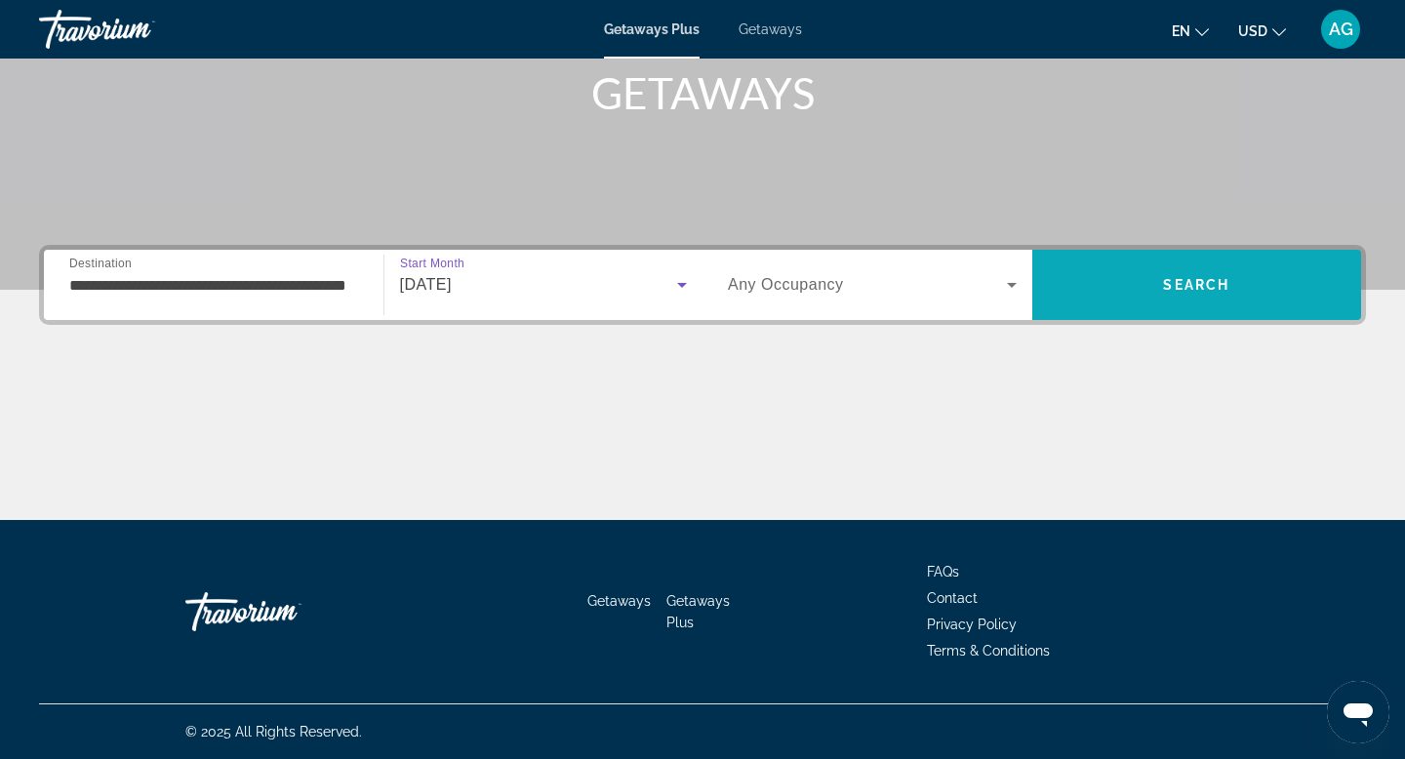
click at [1193, 293] on span "Search" at bounding box center [1198, 285] width 330 height 47
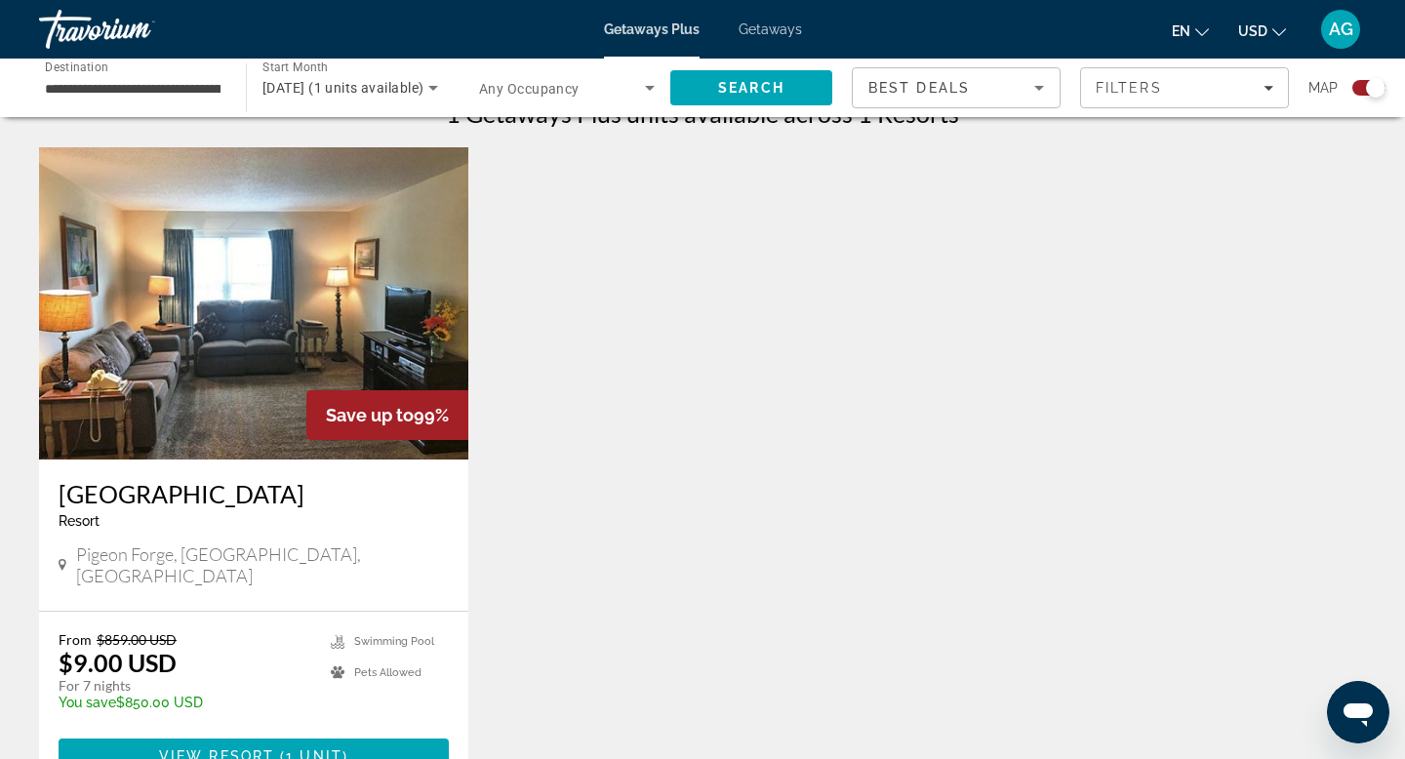
scroll to position [646, 0]
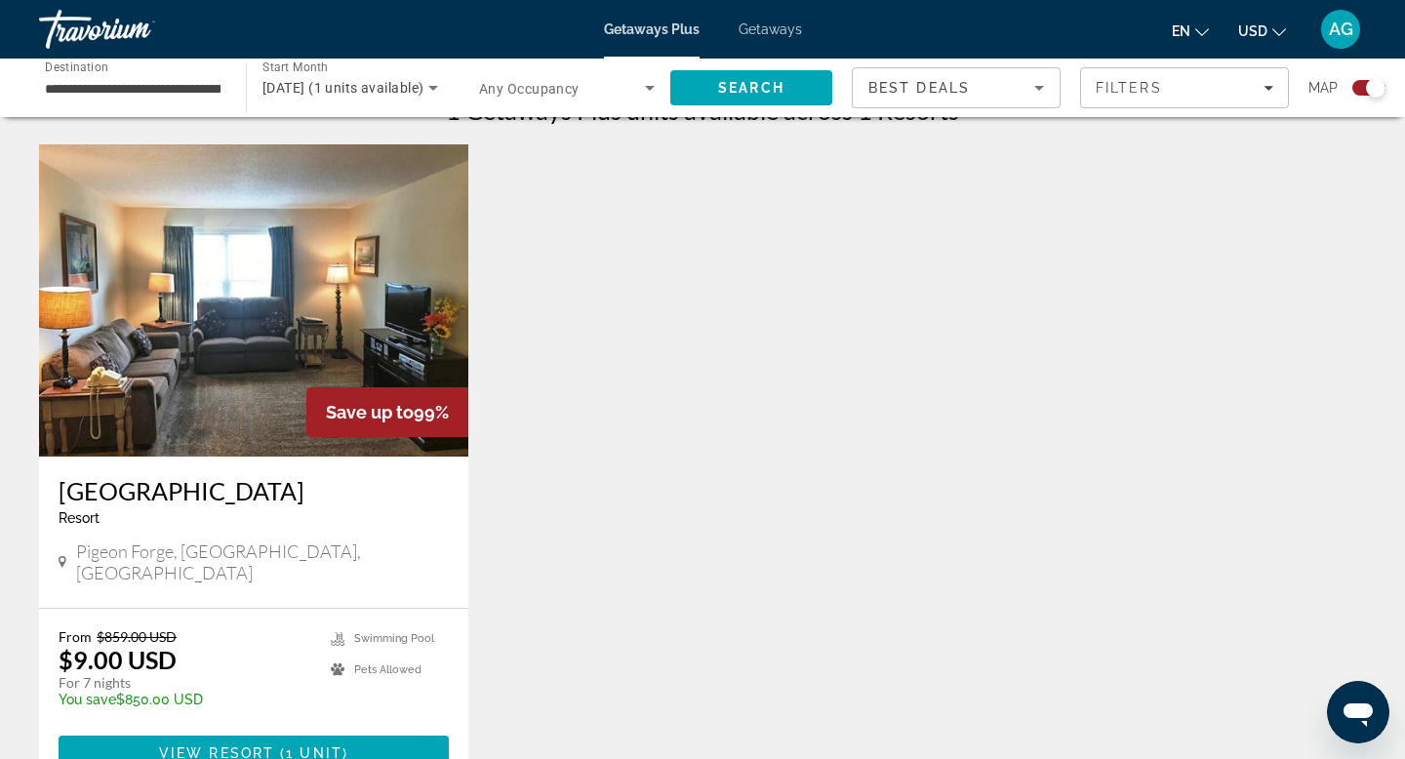
click at [382, 305] on img "Main content" at bounding box center [253, 300] width 429 height 312
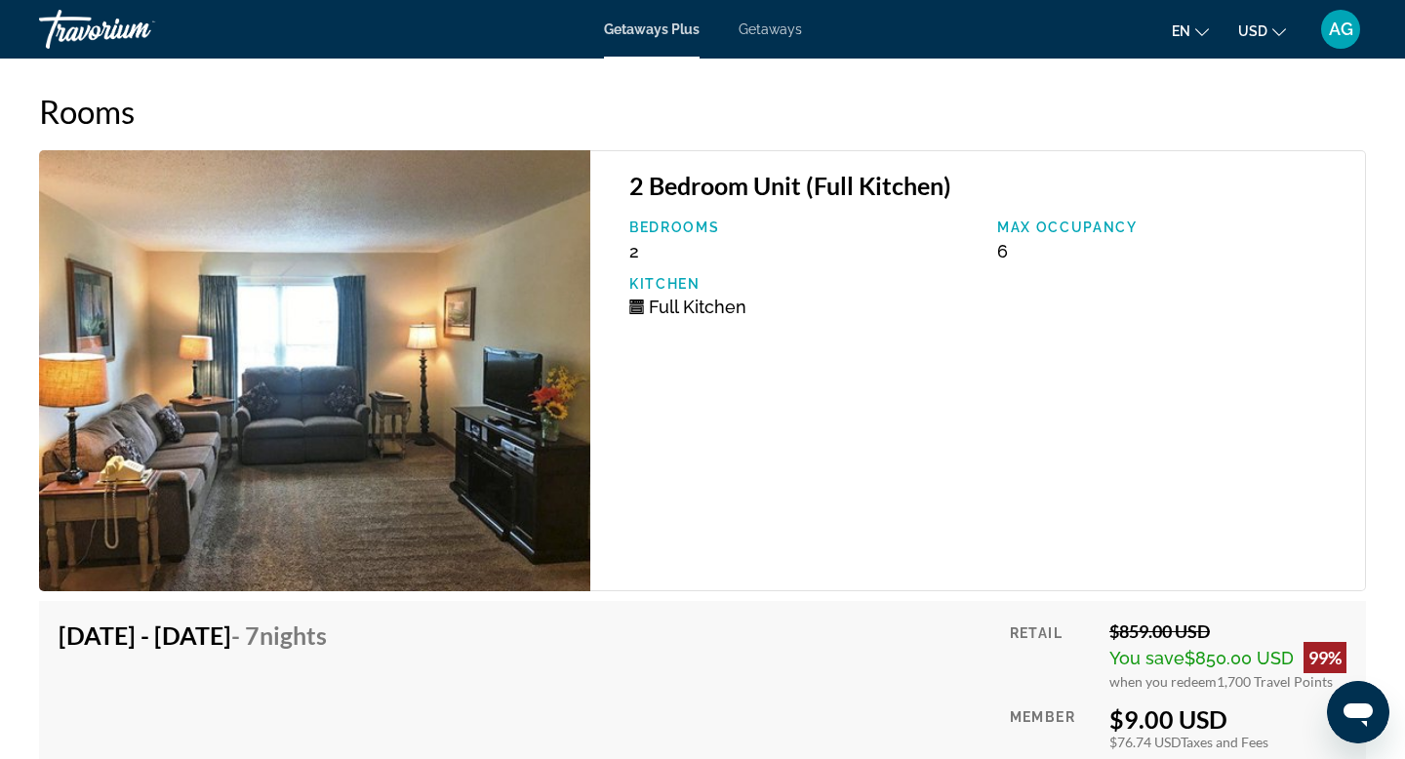
scroll to position [3632, 0]
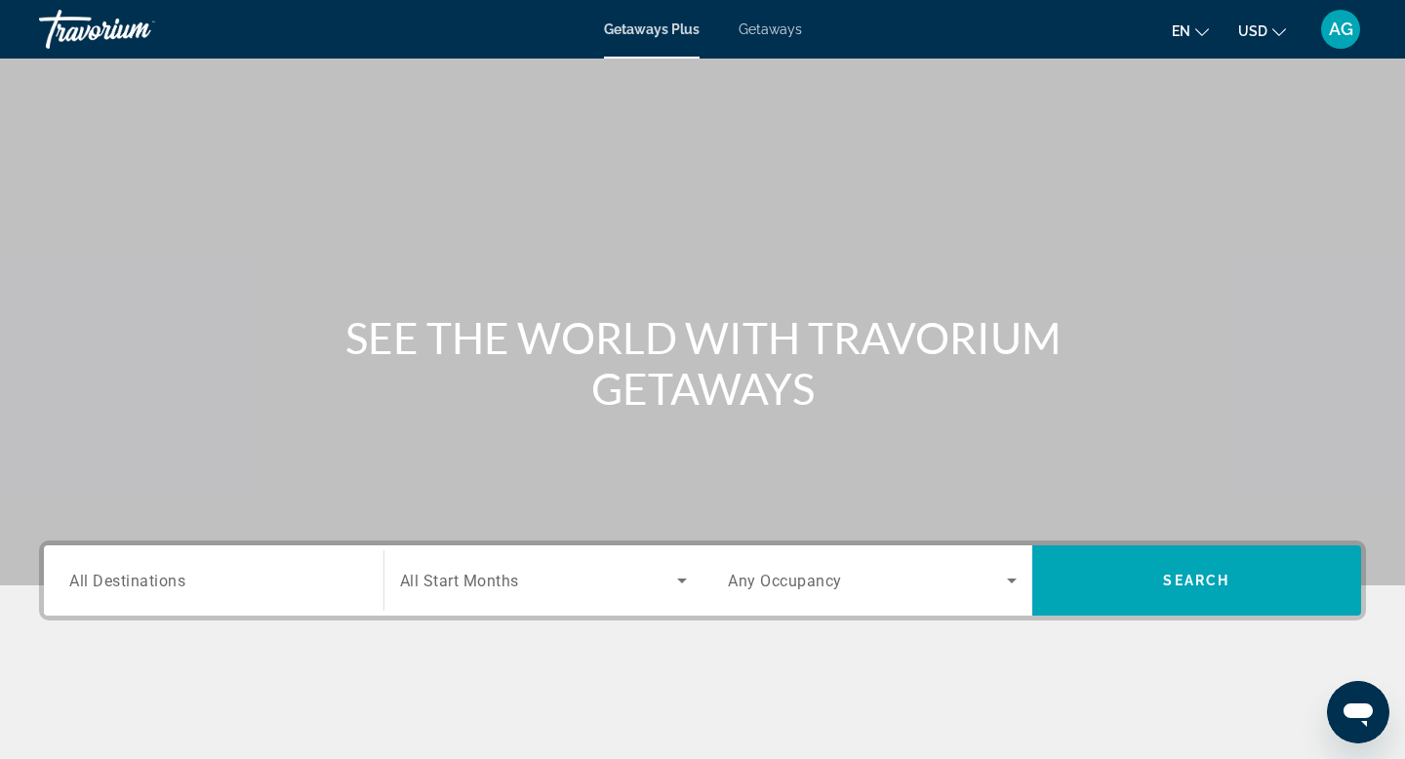
click at [157, 593] on div "Search widget" at bounding box center [213, 581] width 289 height 56
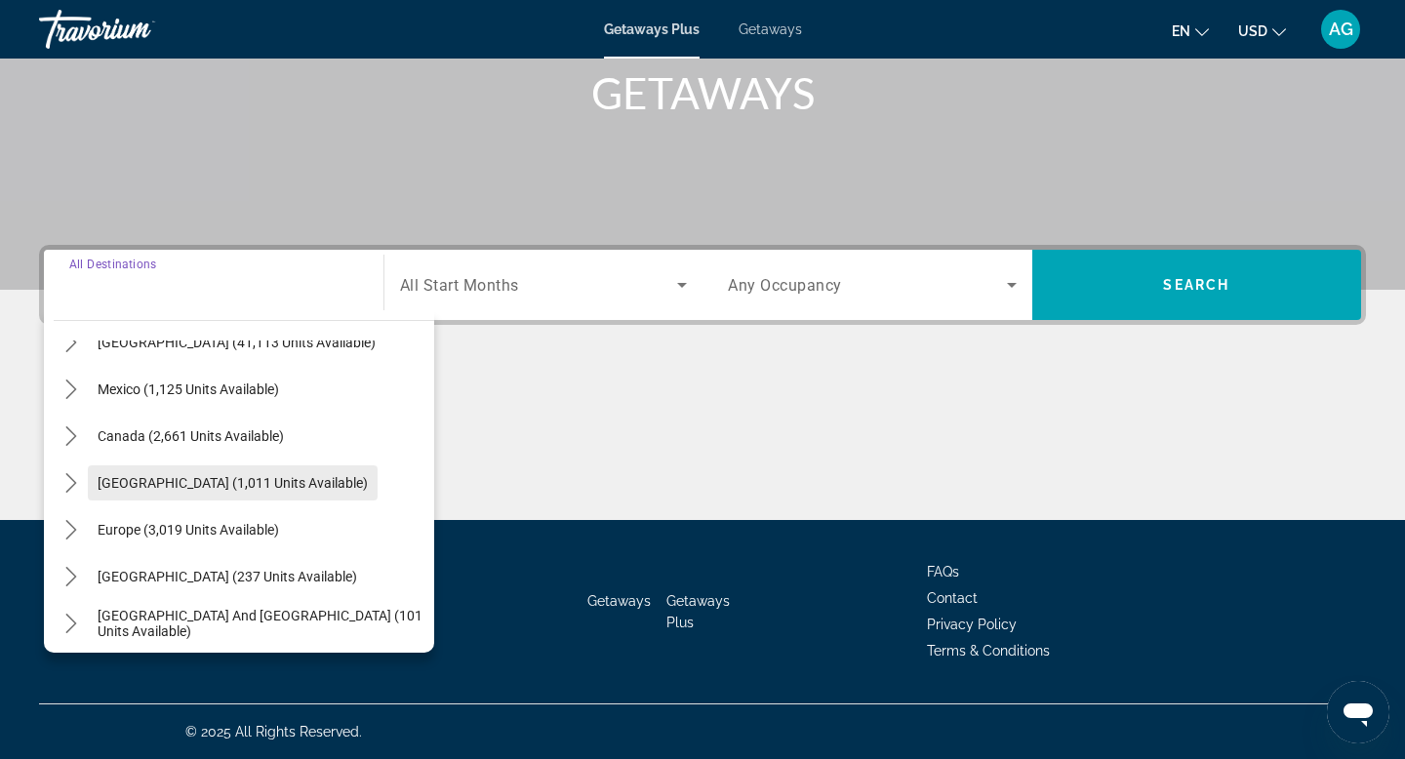
scroll to position [87, 0]
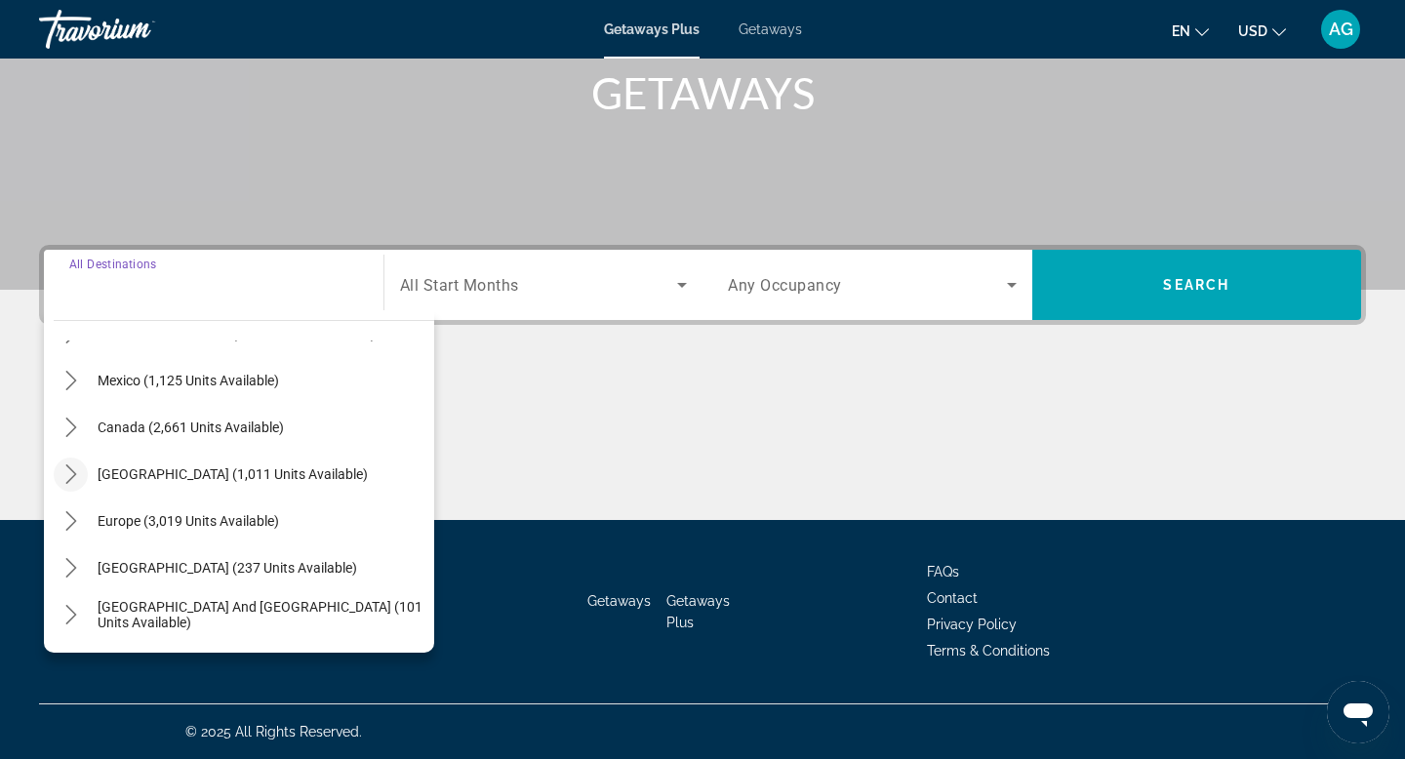
click at [70, 467] on icon "Toggle Caribbean & Atlantic Islands (1,011 units available) submenu" at bounding box center [71, 475] width 20 height 20
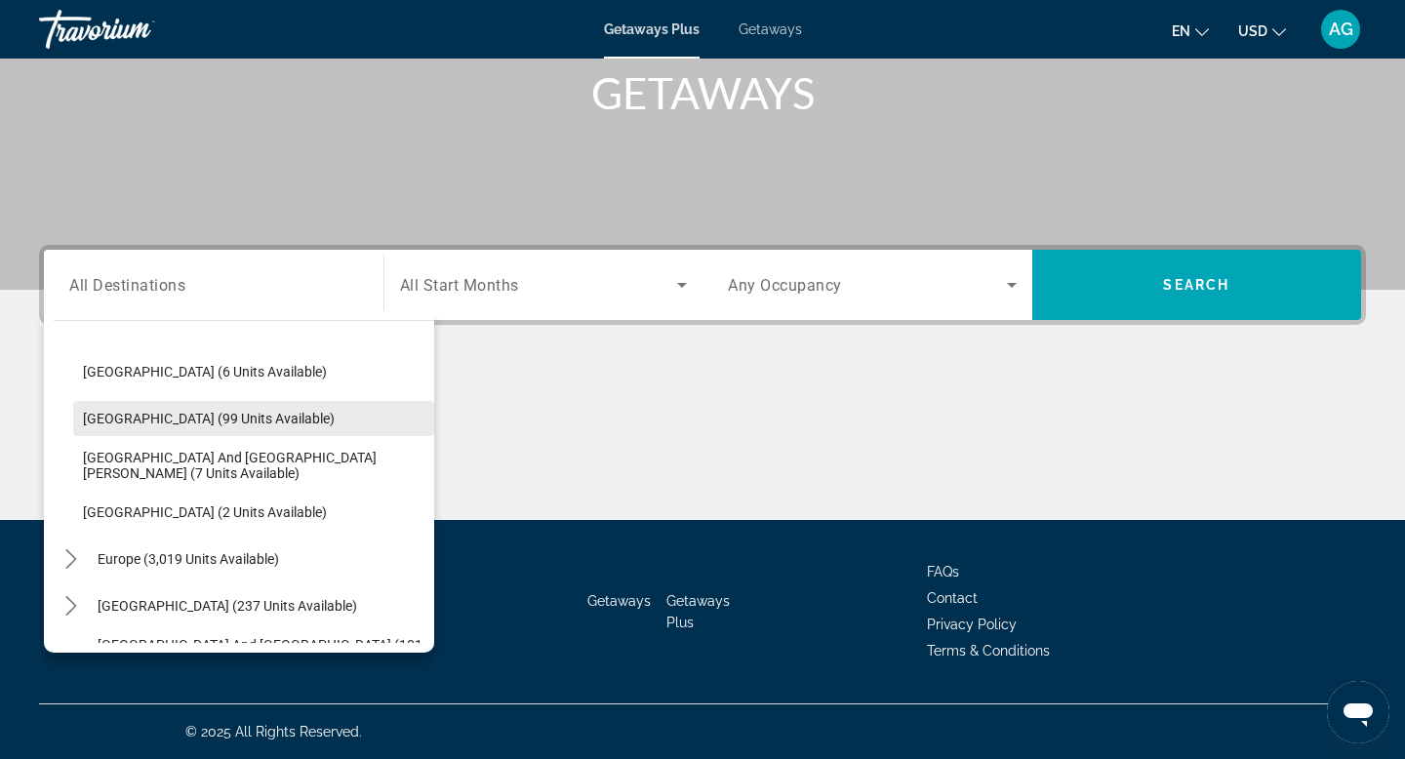
scroll to position [293, 0]
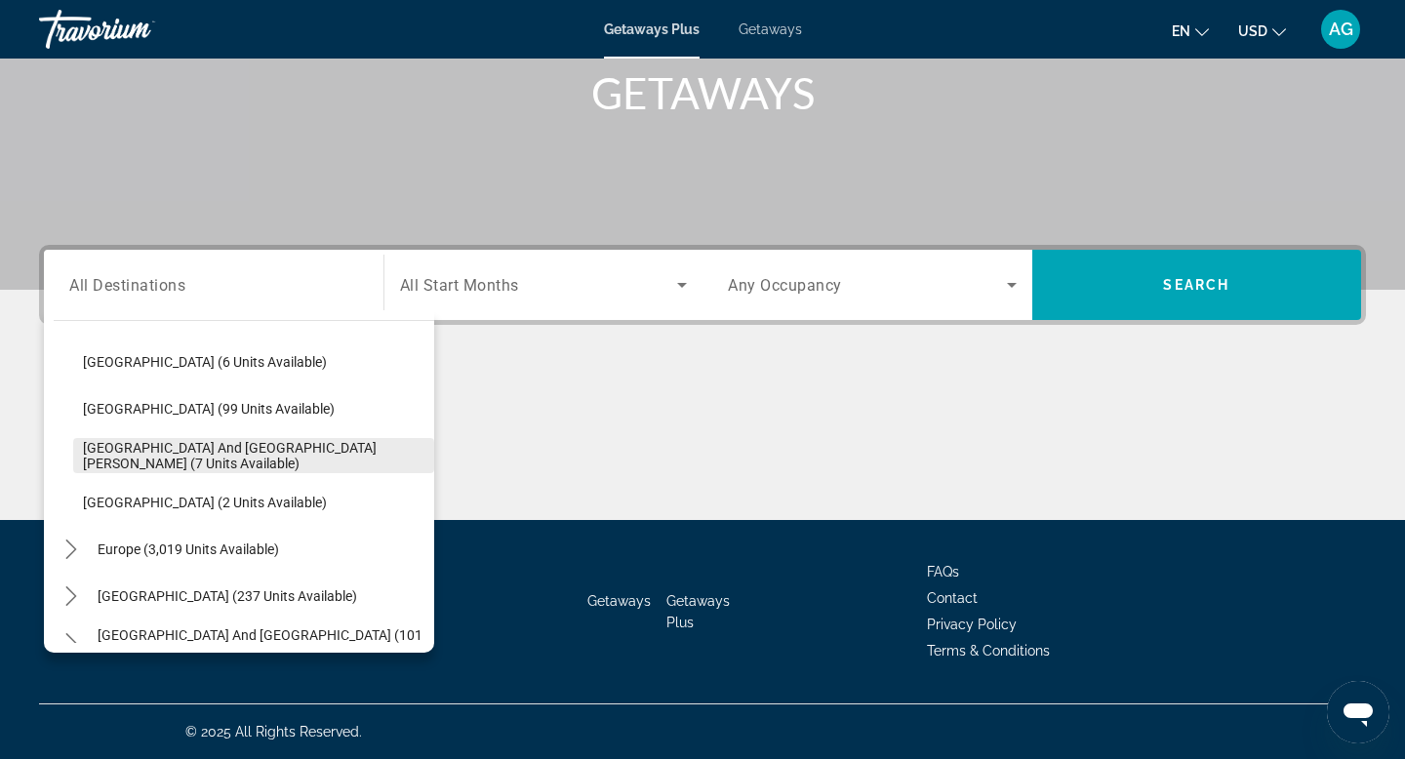
click at [172, 460] on span "[GEOGRAPHIC_DATA] and [GEOGRAPHIC_DATA][PERSON_NAME] (7 units available)" at bounding box center [254, 455] width 342 height 31
type input "**********"
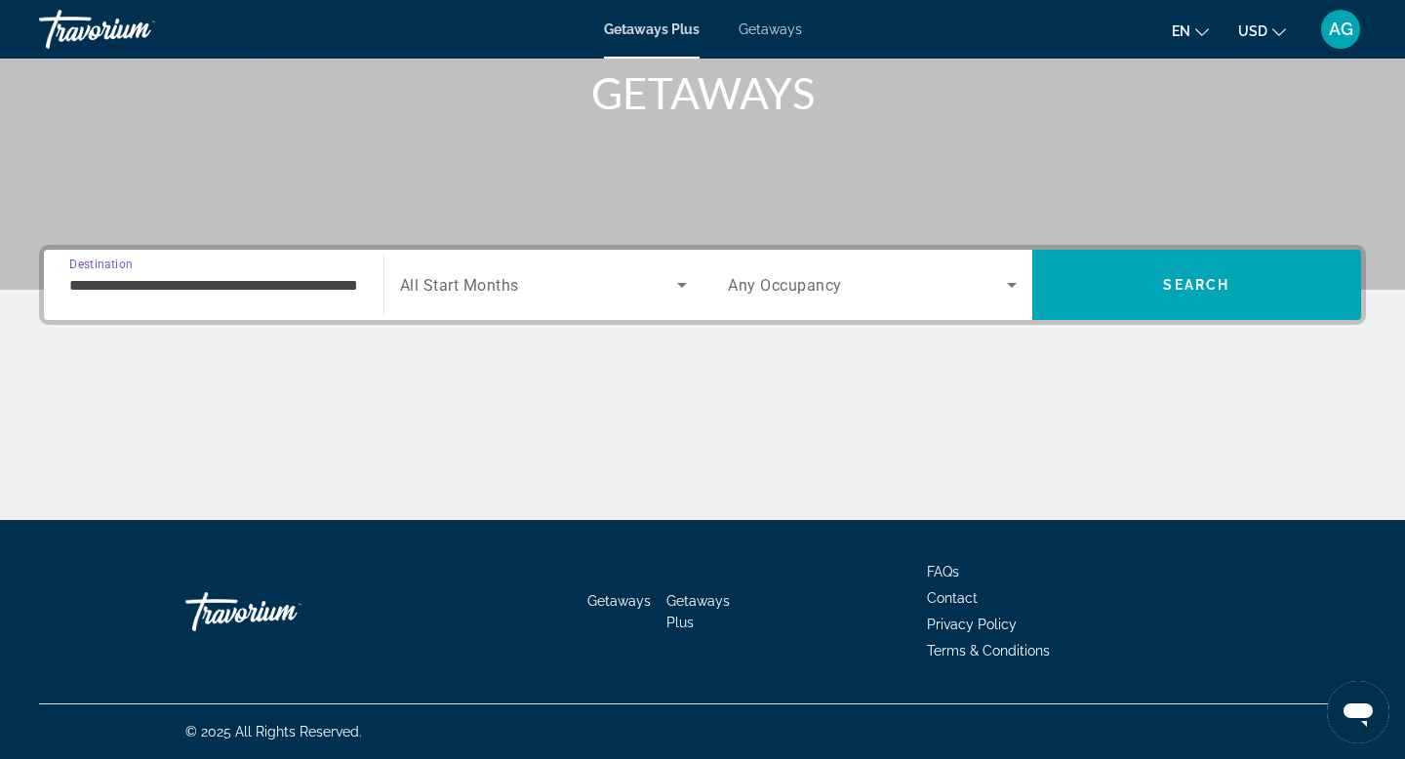
click at [611, 299] on div "Search widget" at bounding box center [544, 285] width 288 height 55
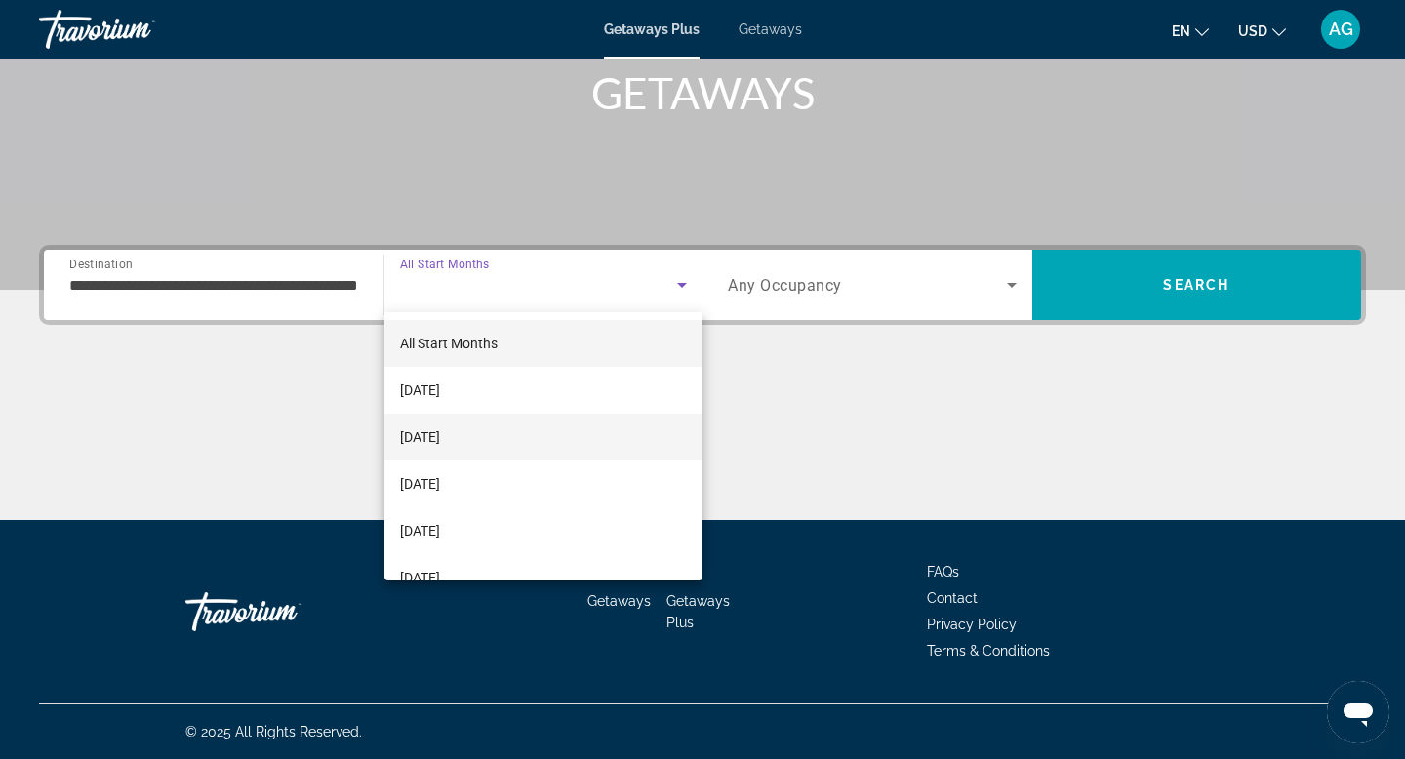
click at [440, 442] on span "[DATE]" at bounding box center [420, 437] width 40 height 23
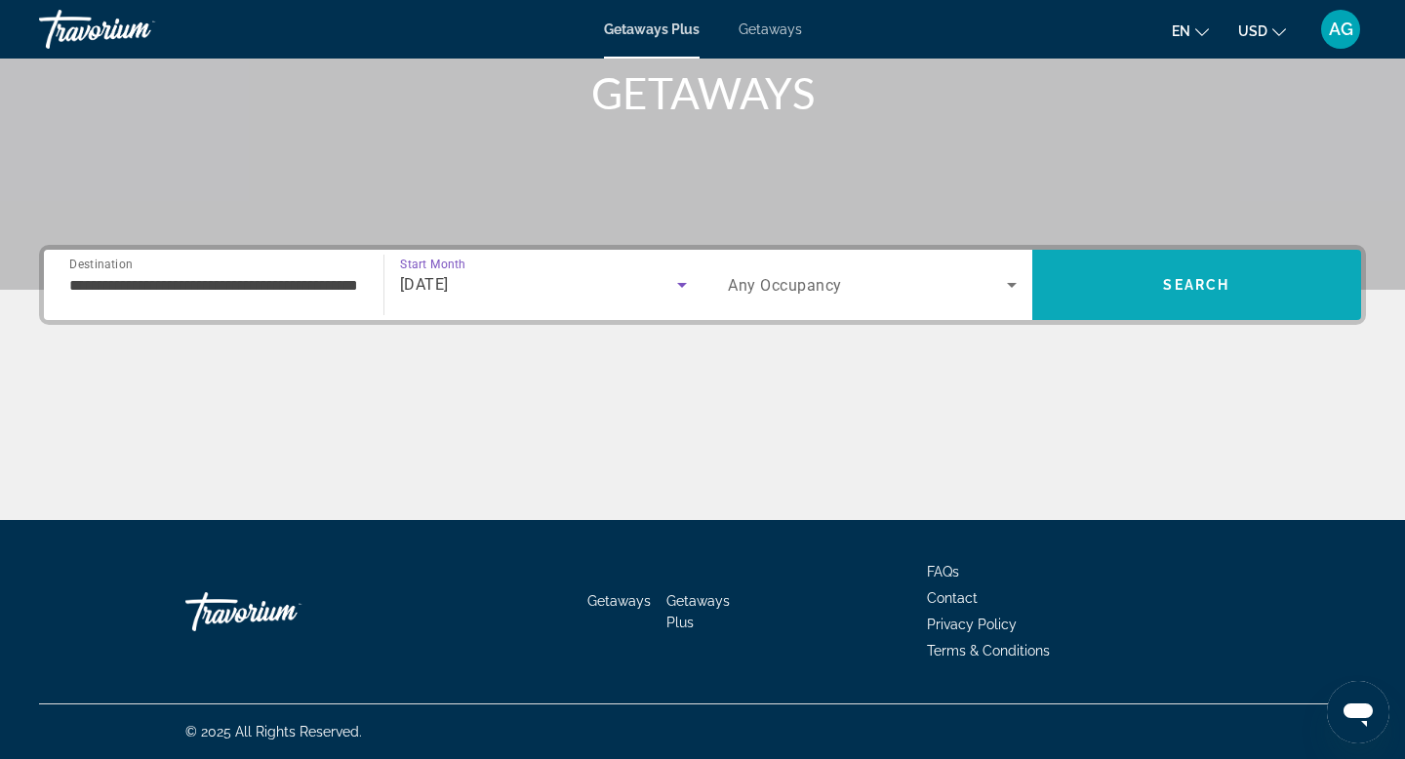
click at [1177, 290] on span "Search" at bounding box center [1196, 285] width 66 height 16
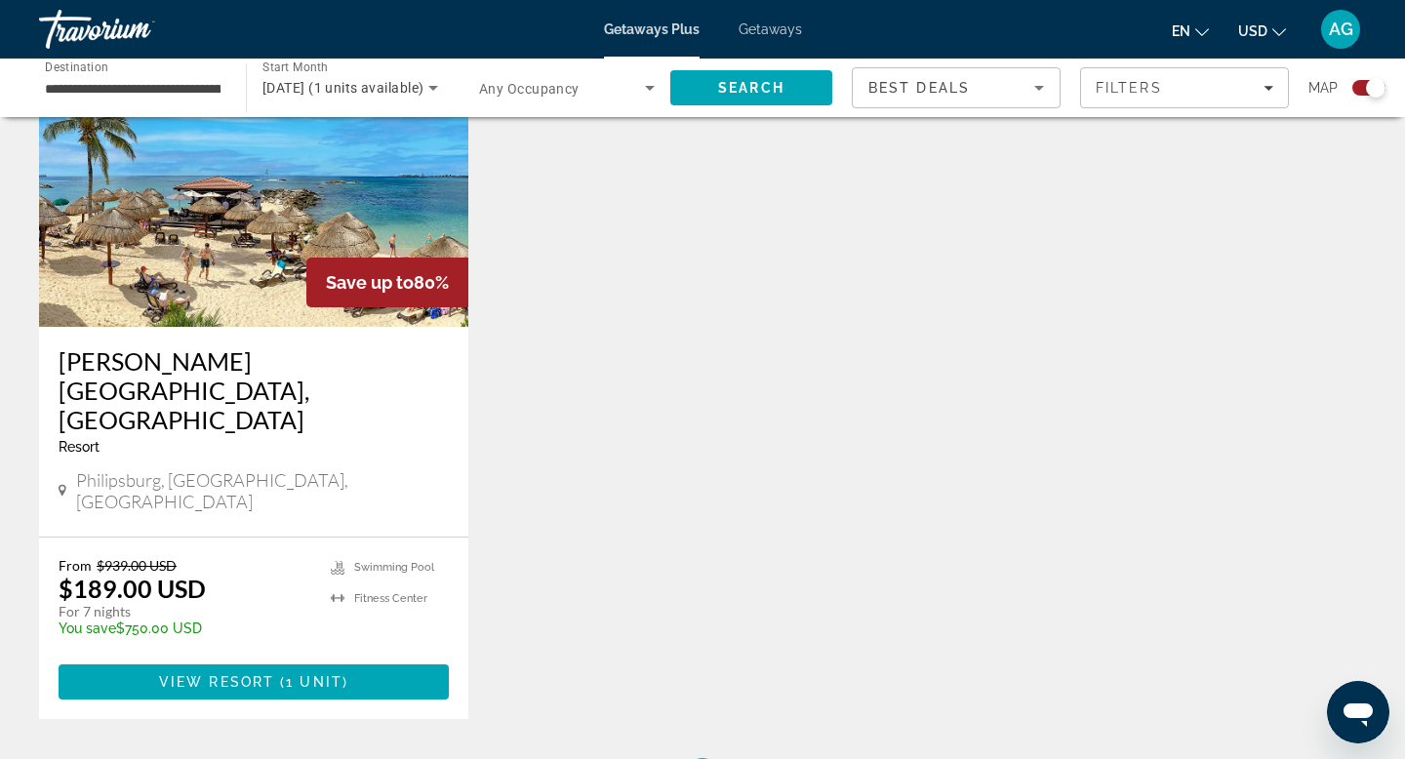
scroll to position [760, 0]
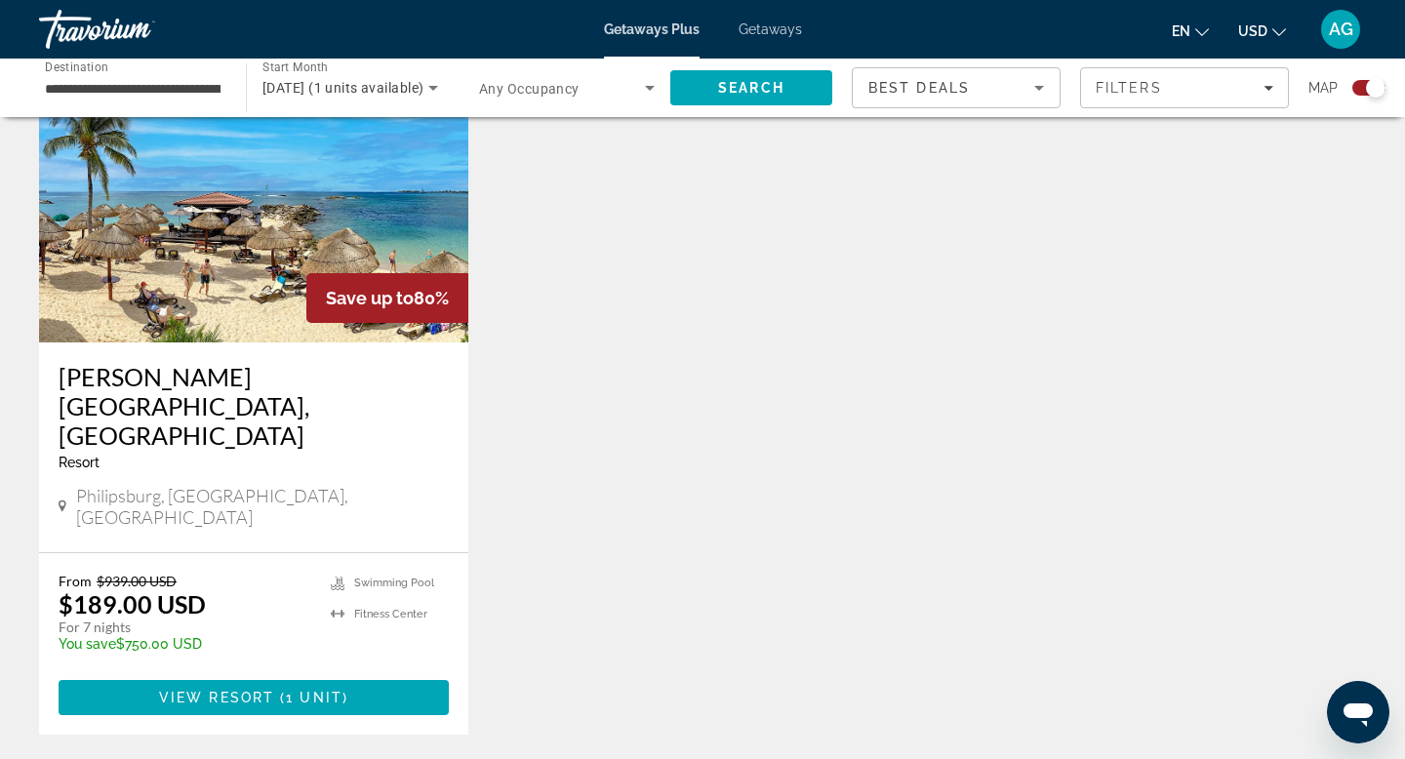
click at [312, 262] on img "Main content" at bounding box center [253, 186] width 429 height 312
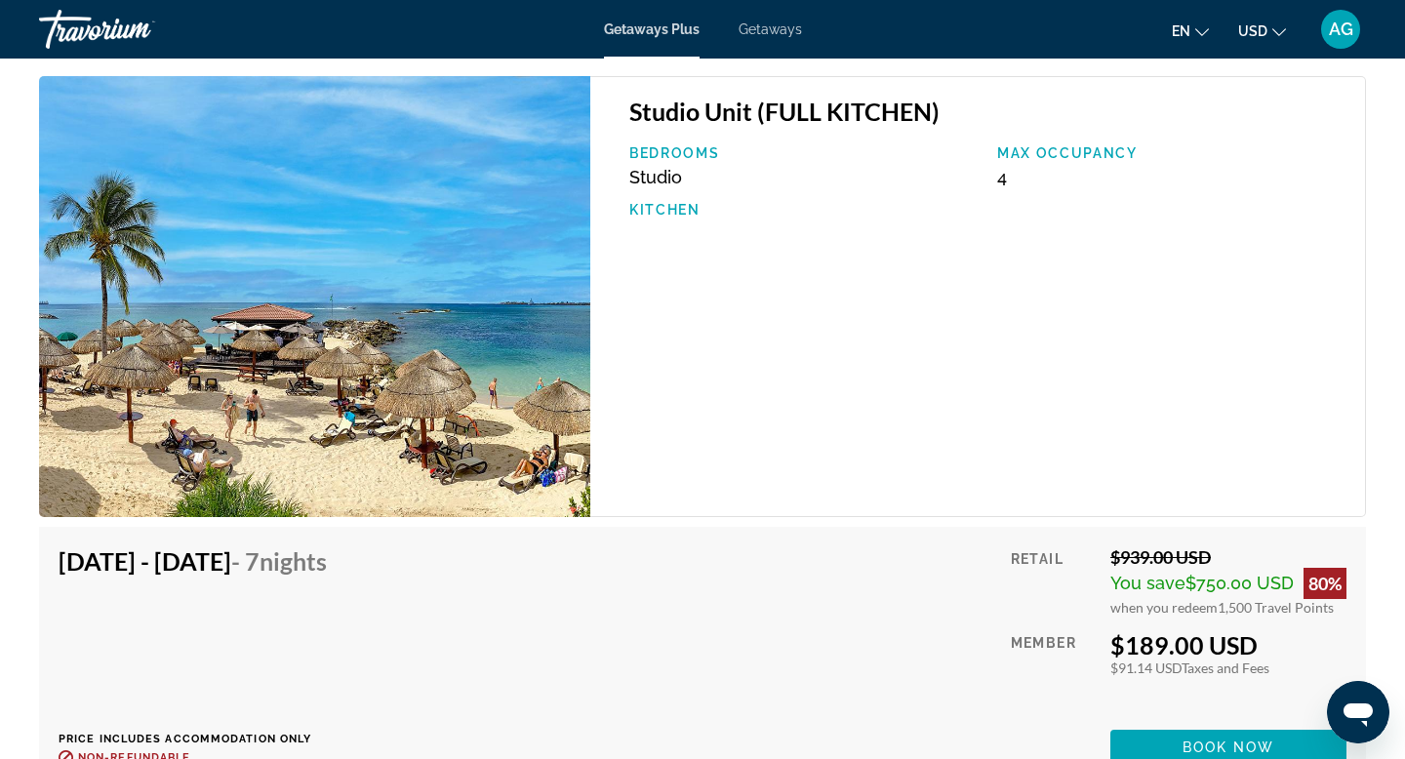
scroll to position [3156, 0]
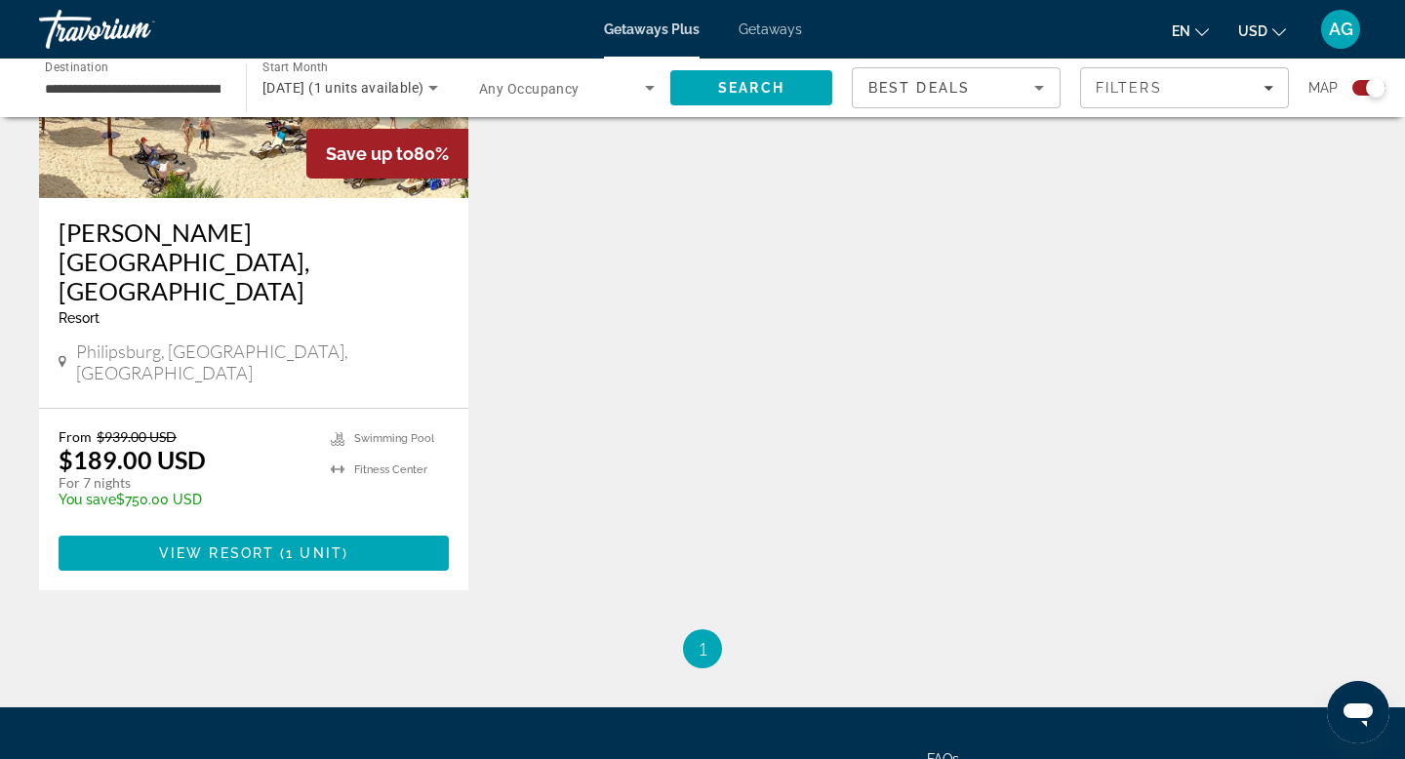
scroll to position [919, 0]
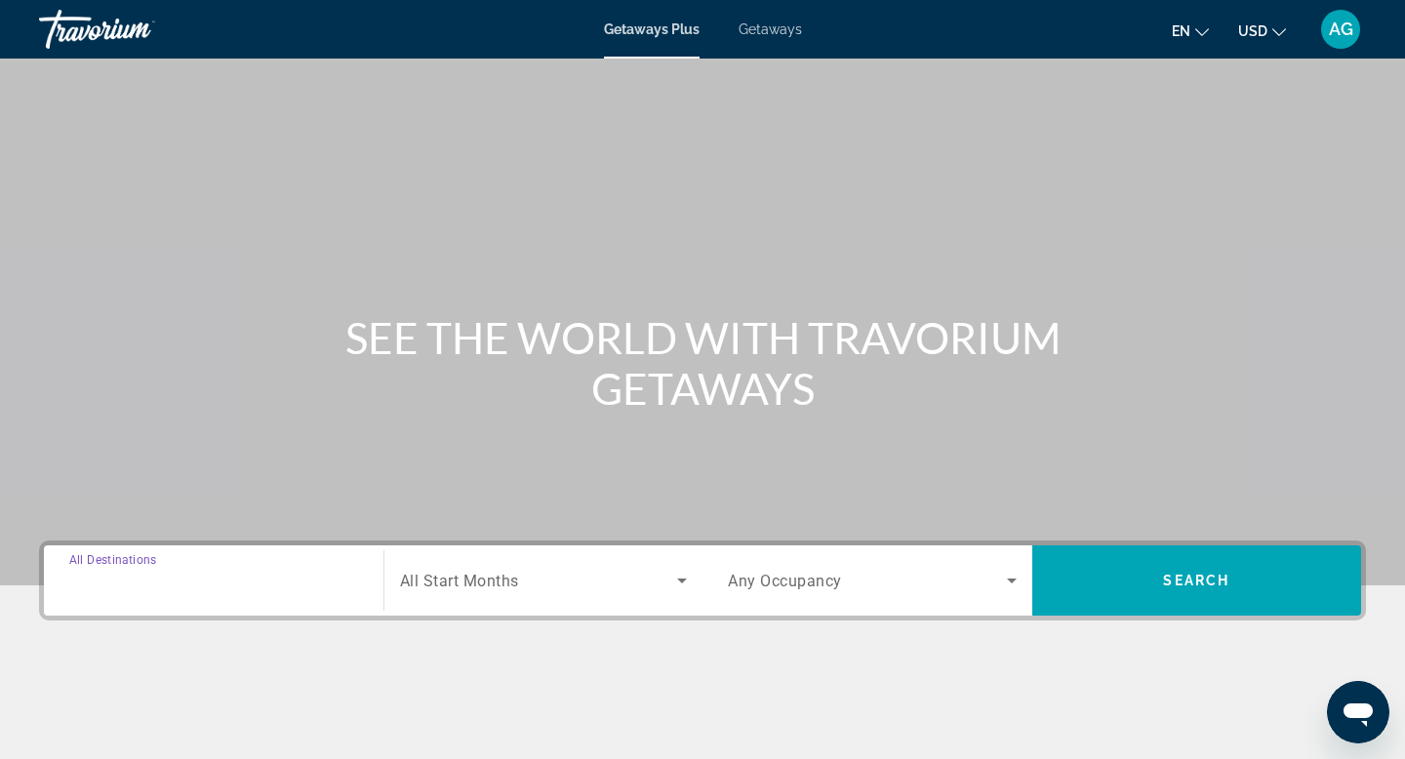
click at [190, 576] on input "Destination All Destinations" at bounding box center [213, 581] width 289 height 23
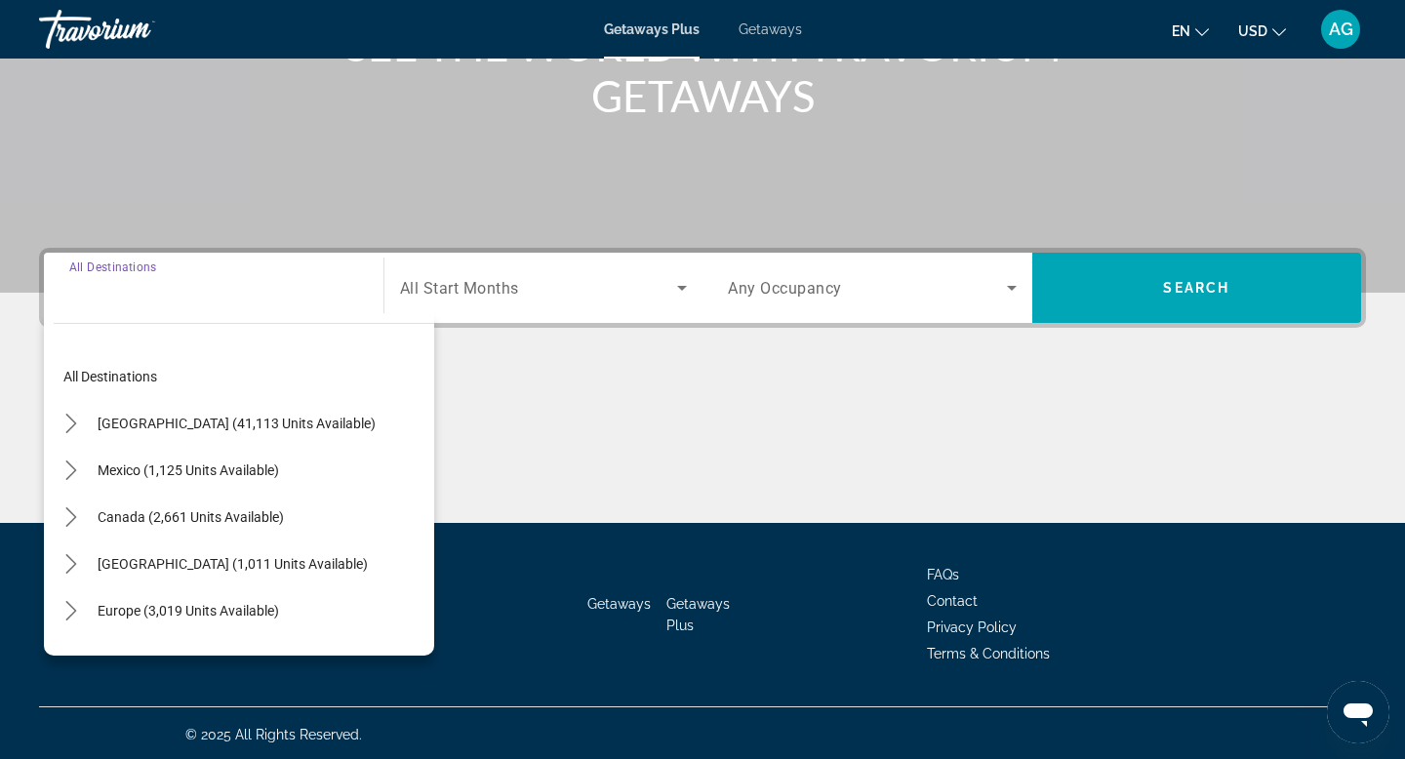
scroll to position [296, 0]
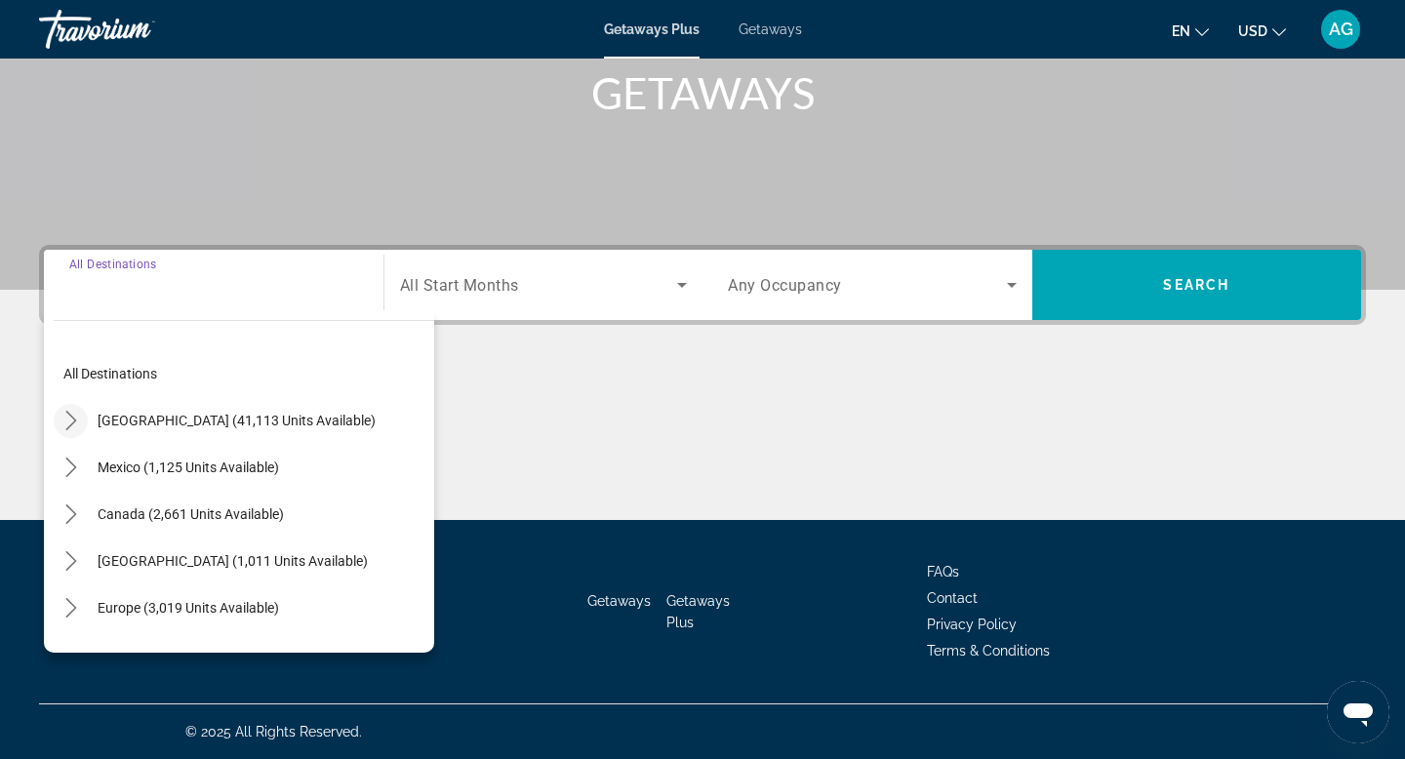
click at [77, 420] on icon "Toggle United States (41,113 units available) submenu" at bounding box center [71, 421] width 20 height 20
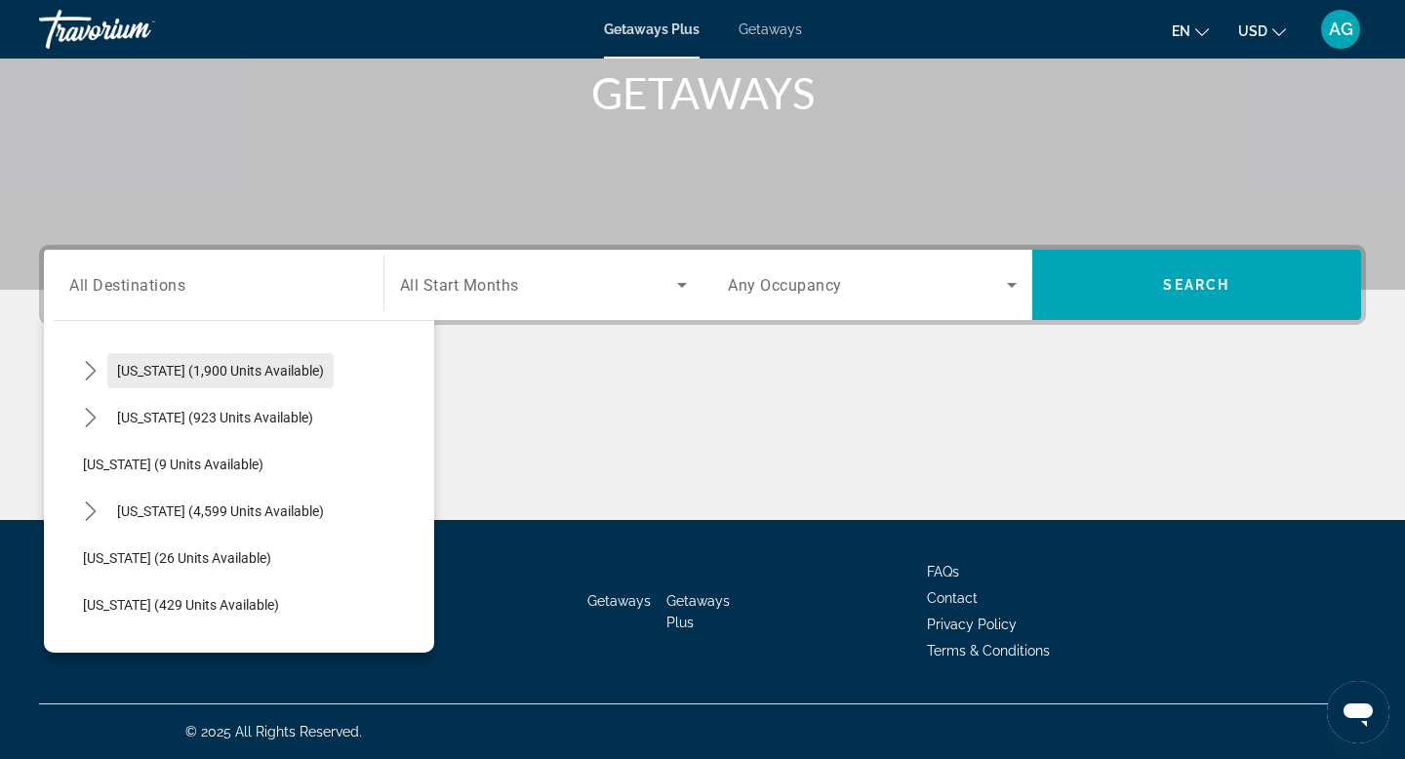
scroll to position [206, 0]
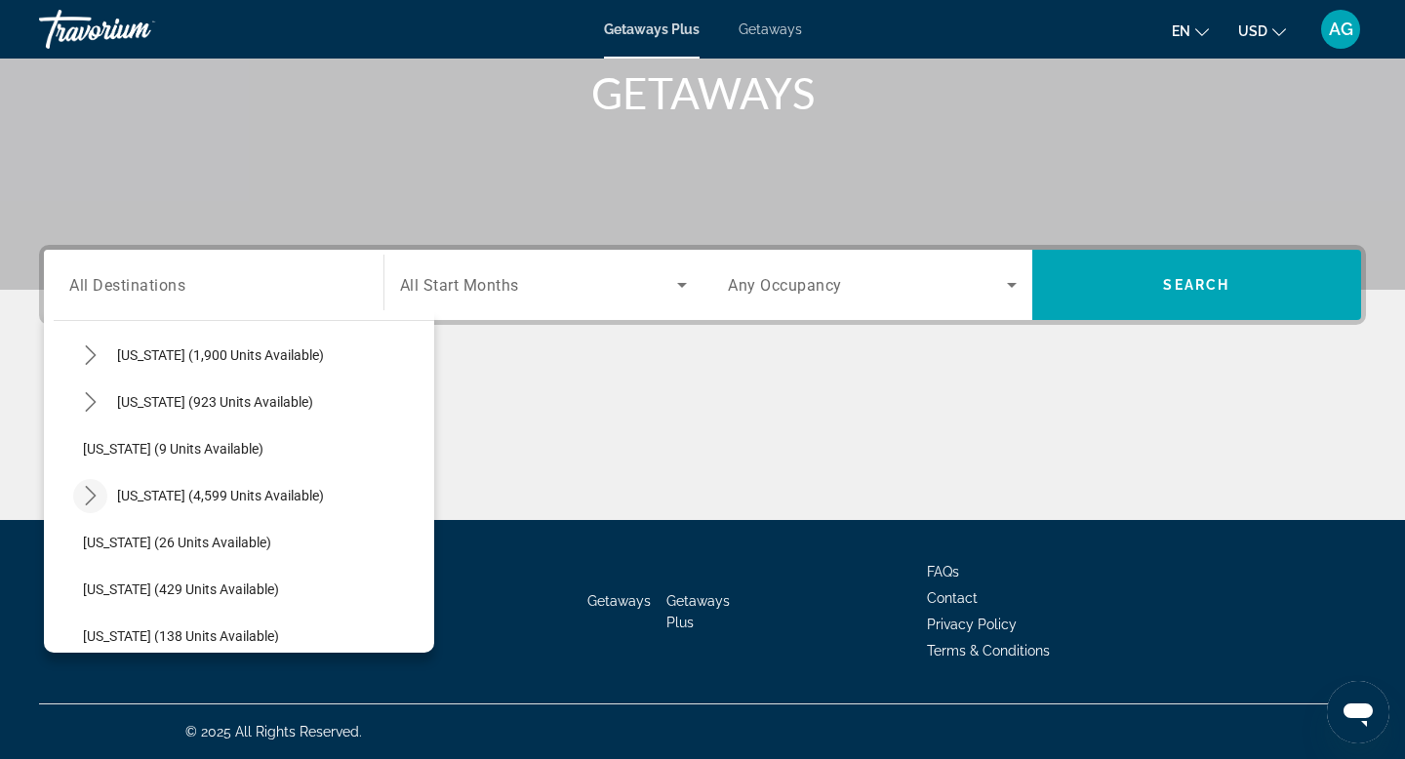
click at [93, 503] on icon "Toggle Florida (4,599 units available) submenu" at bounding box center [91, 496] width 20 height 20
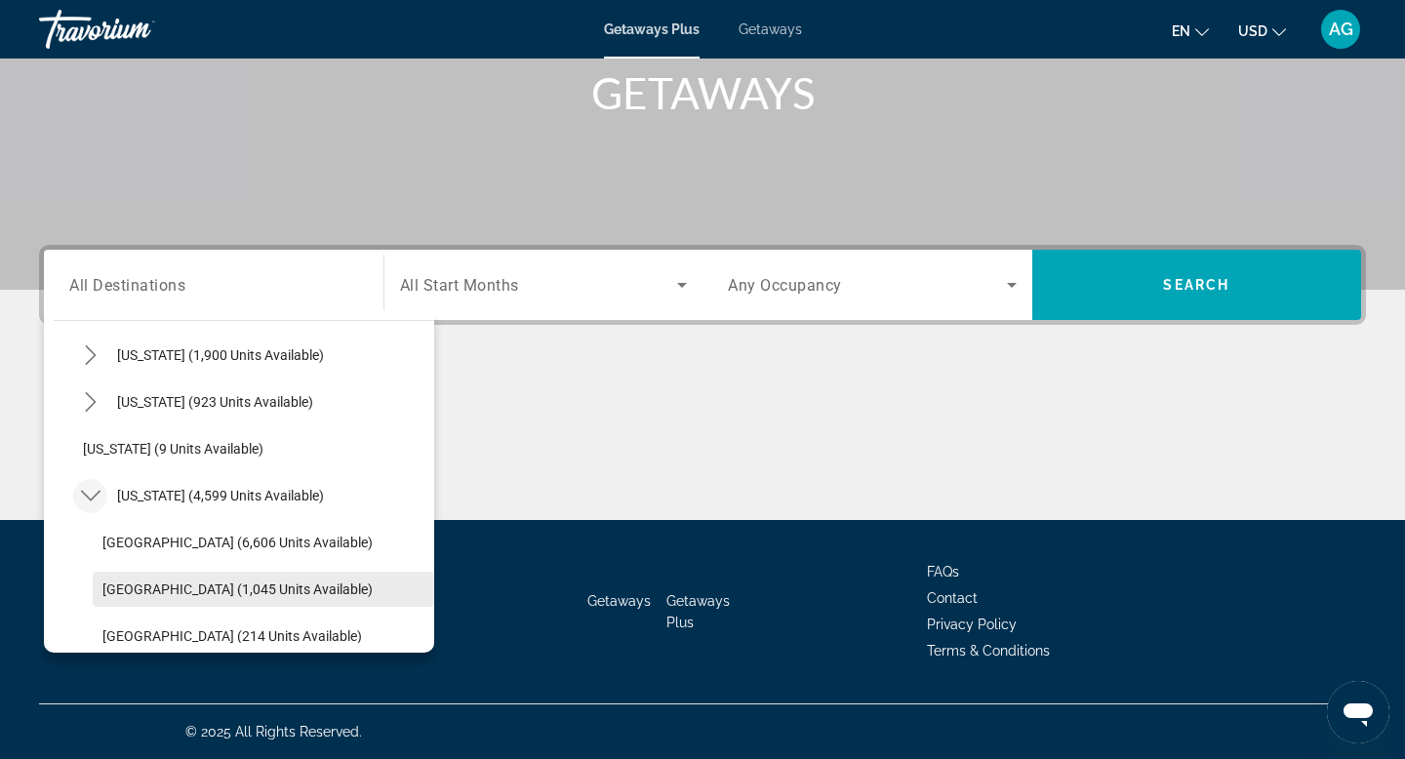
click at [135, 591] on span "[GEOGRAPHIC_DATA] (1,045 units available)" at bounding box center [237, 590] width 270 height 16
type input "**********"
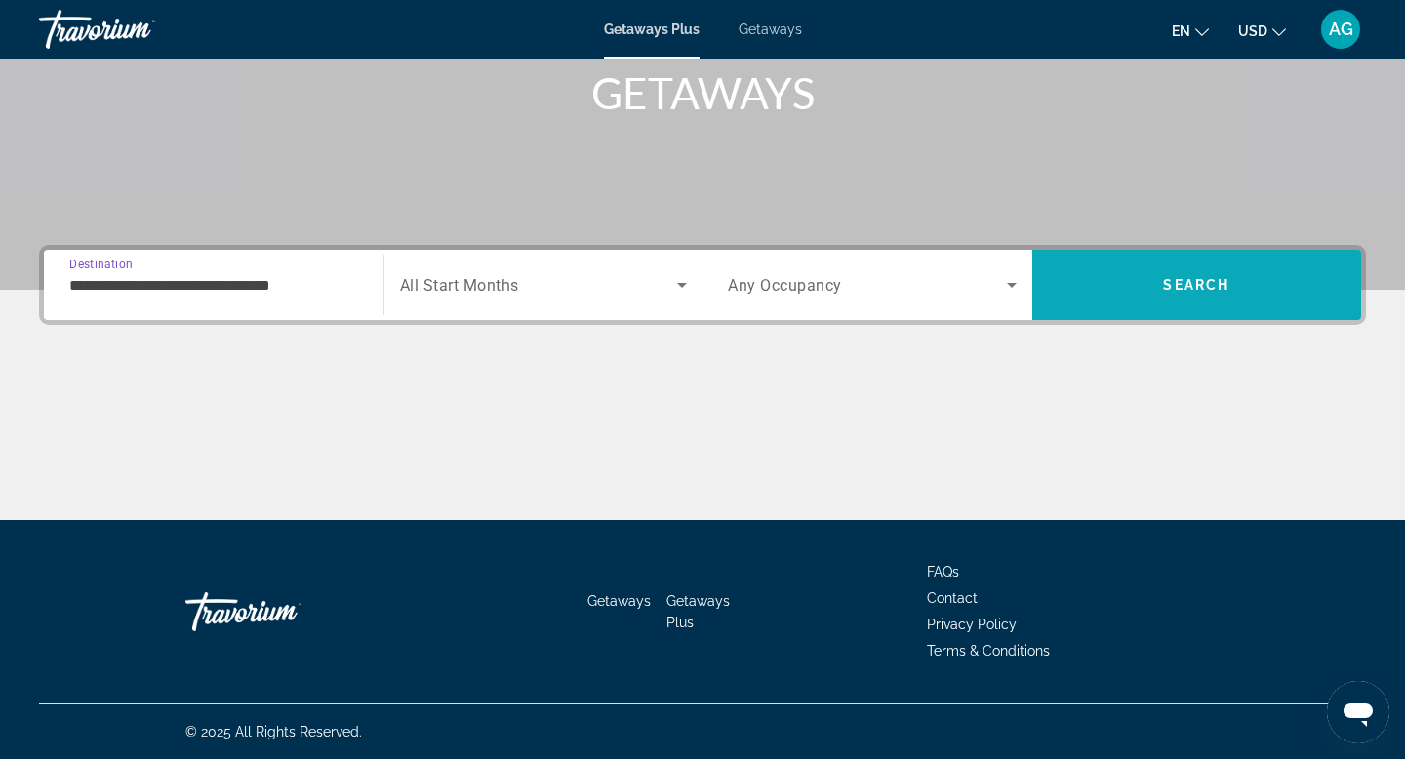
click at [1106, 291] on span "Search" at bounding box center [1198, 285] width 330 height 47
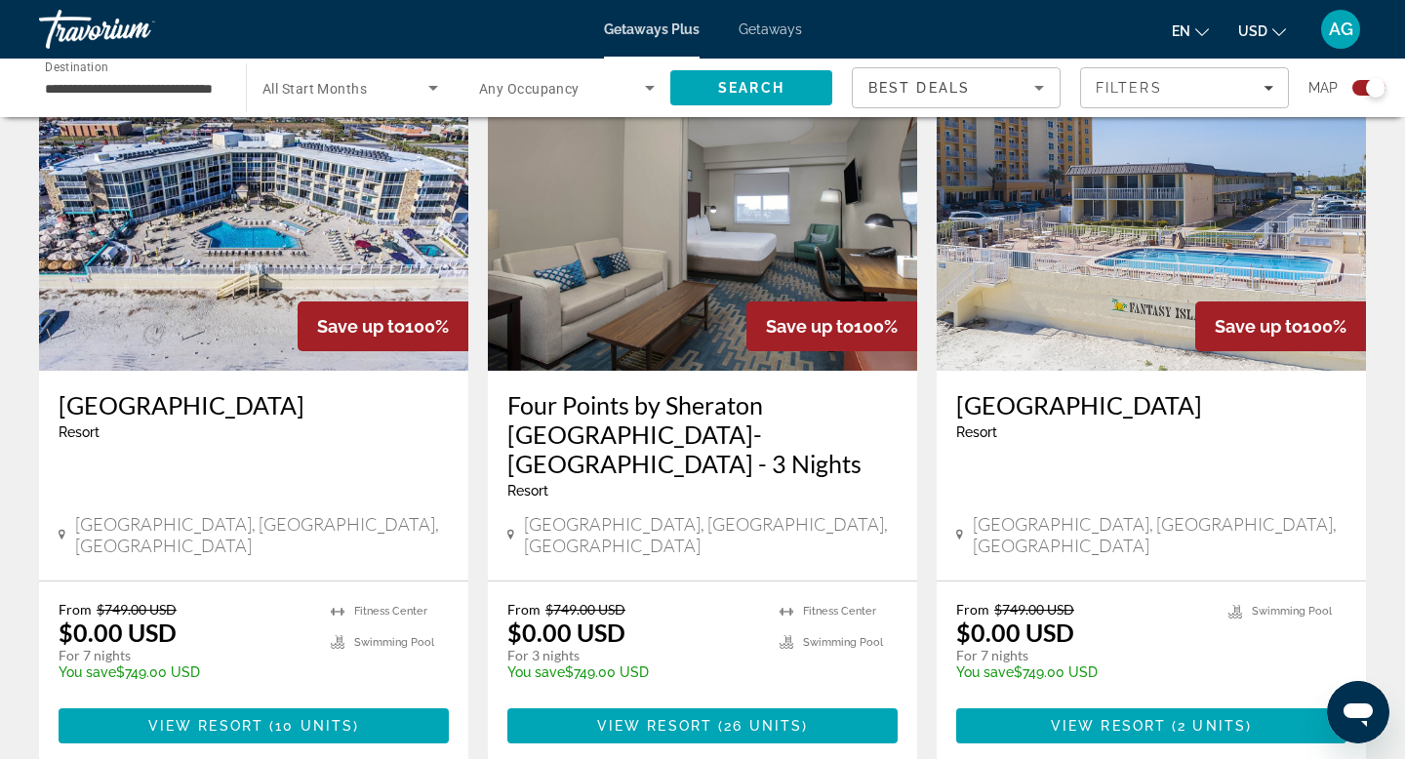
scroll to position [3091, 0]
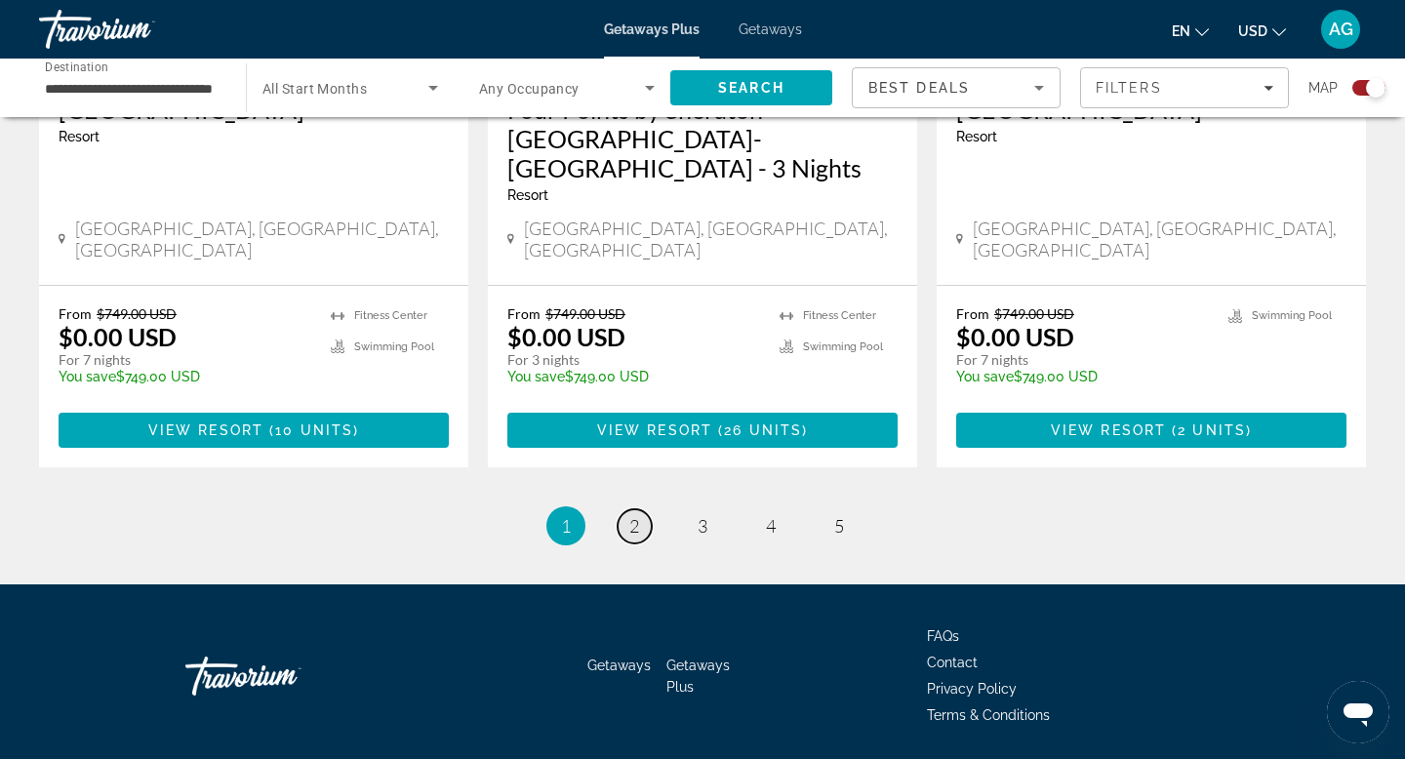
click at [630, 515] on span "2" at bounding box center [635, 525] width 10 height 21
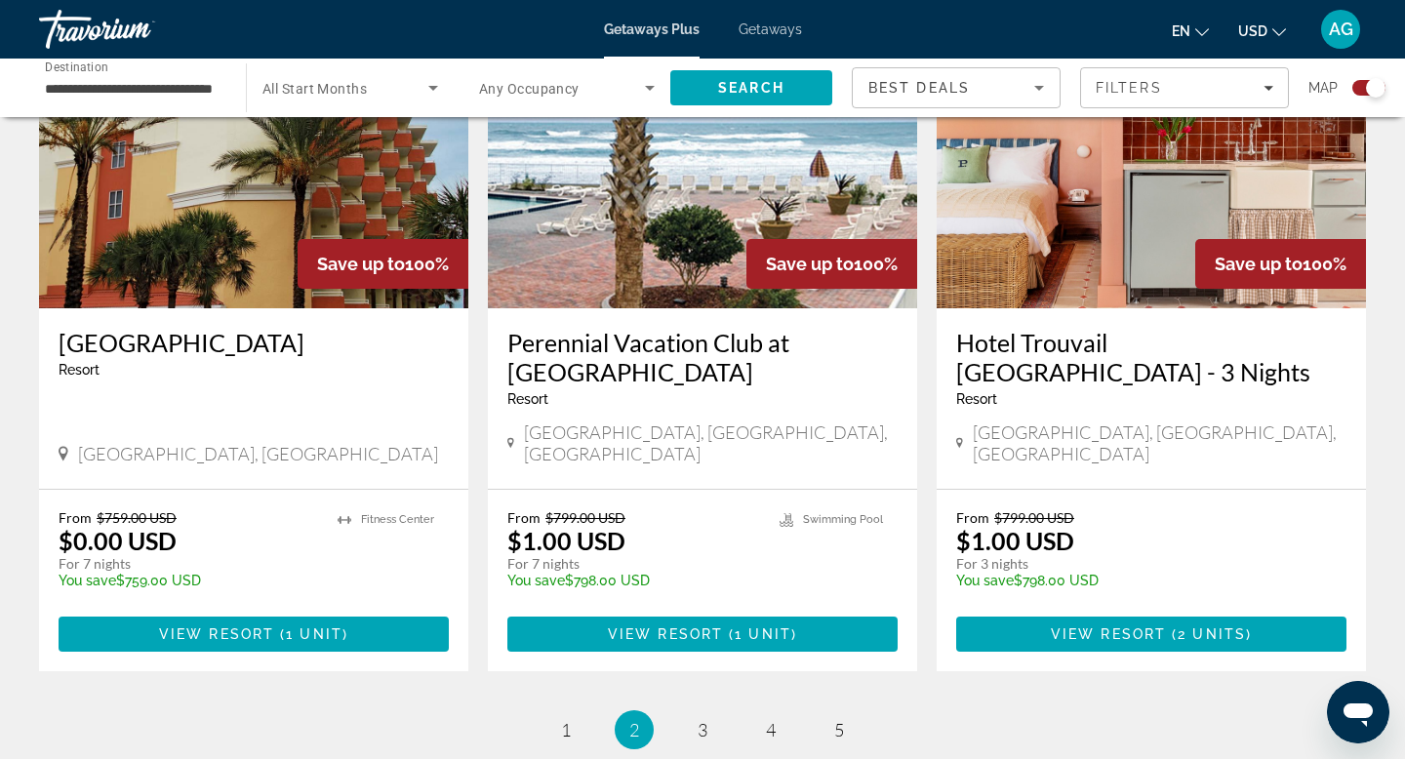
scroll to position [2899, 0]
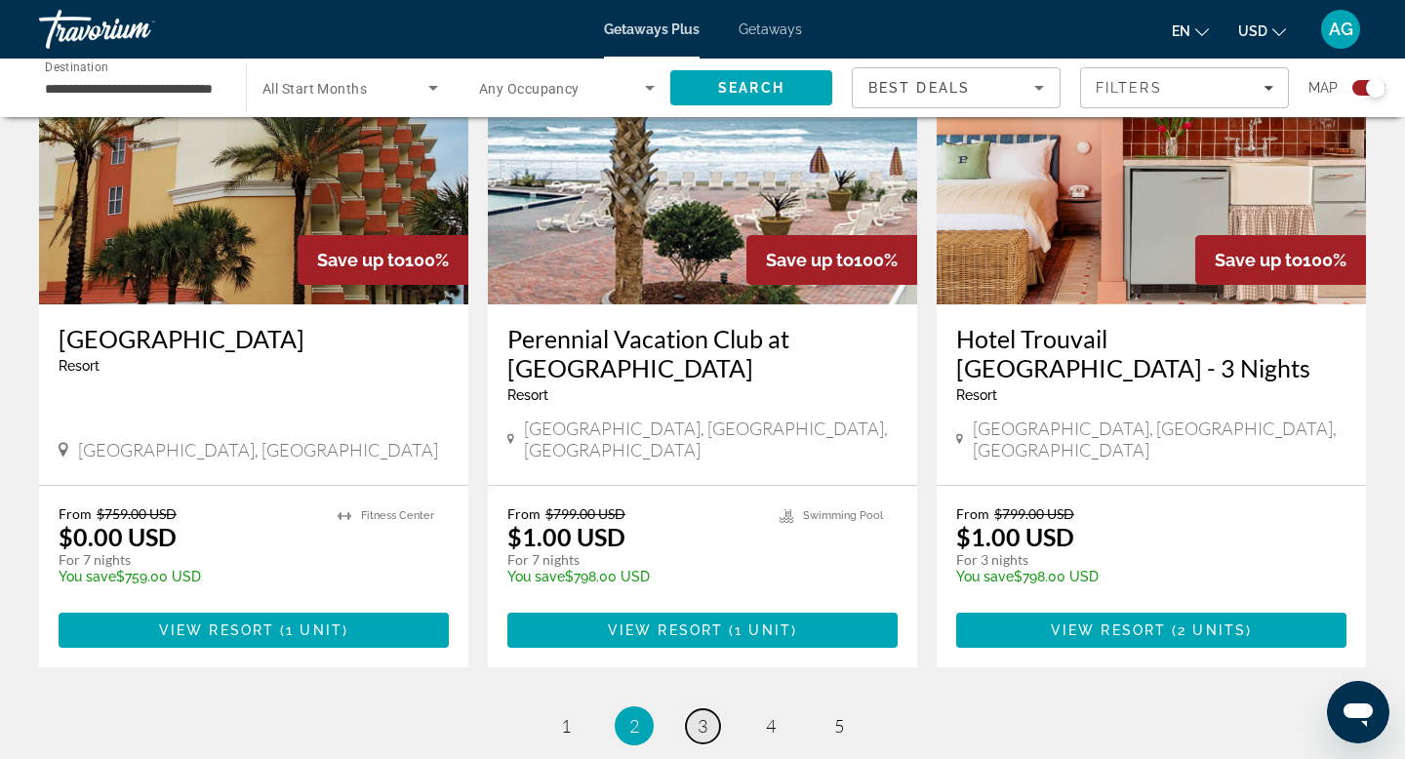
click at [711, 710] on link "page 3" at bounding box center [703, 727] width 34 height 34
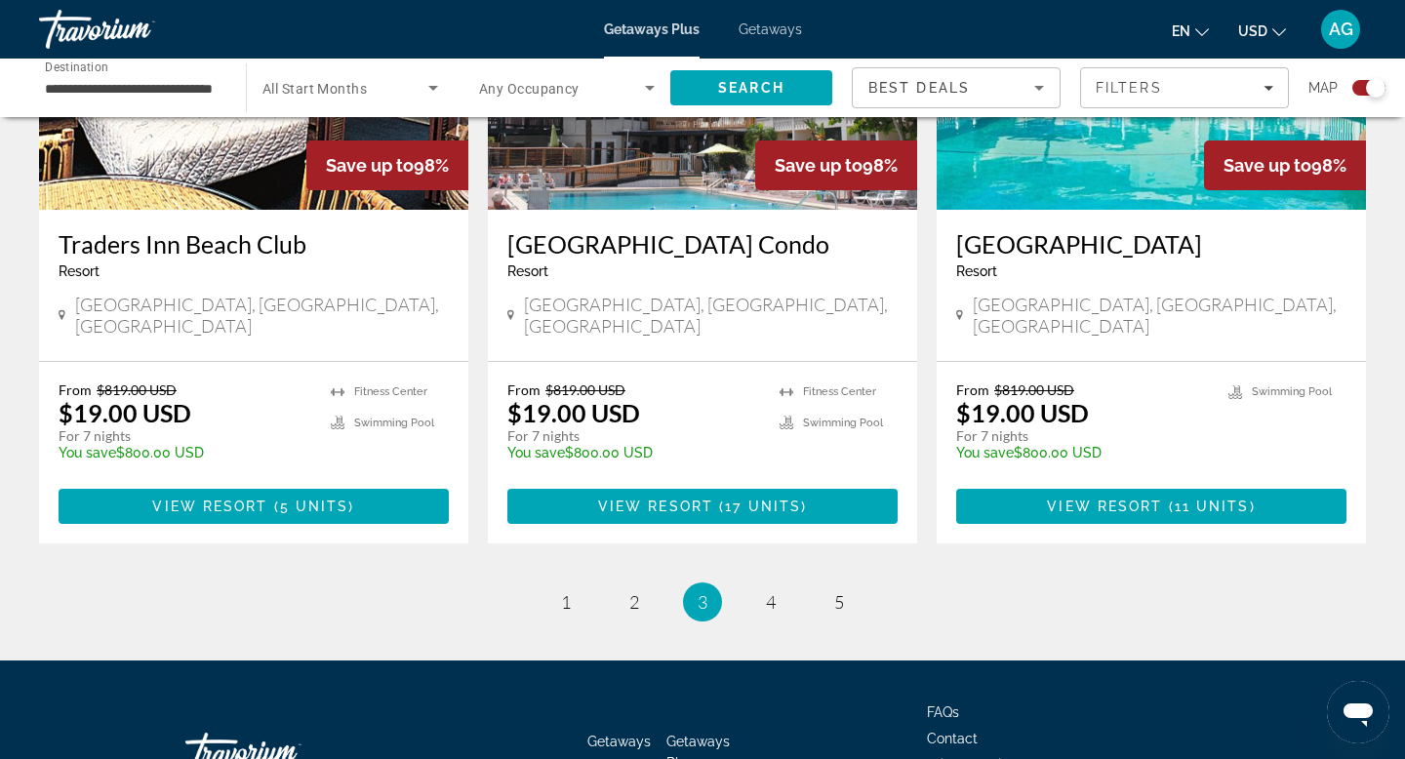
scroll to position [3007, 0]
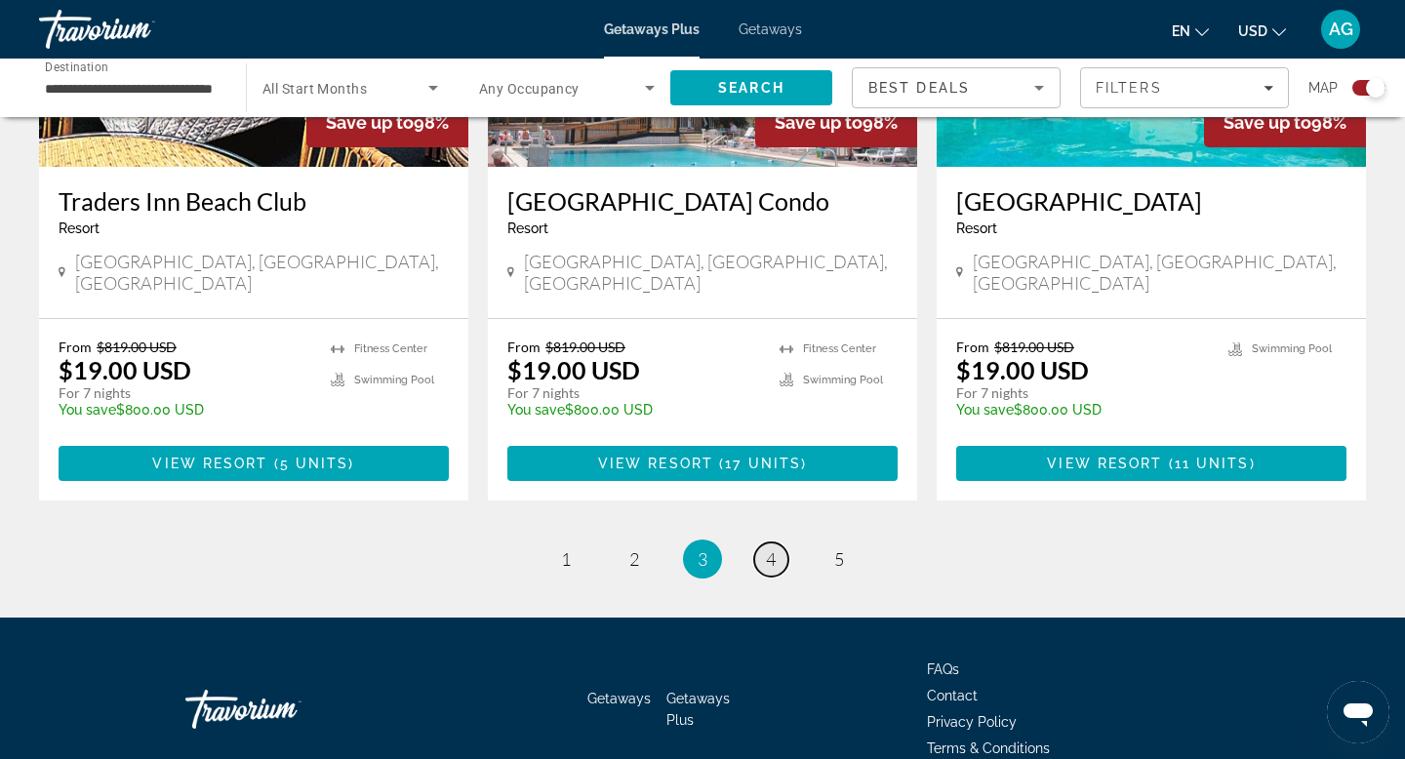
click at [771, 551] on span "4" at bounding box center [771, 559] width 10 height 21
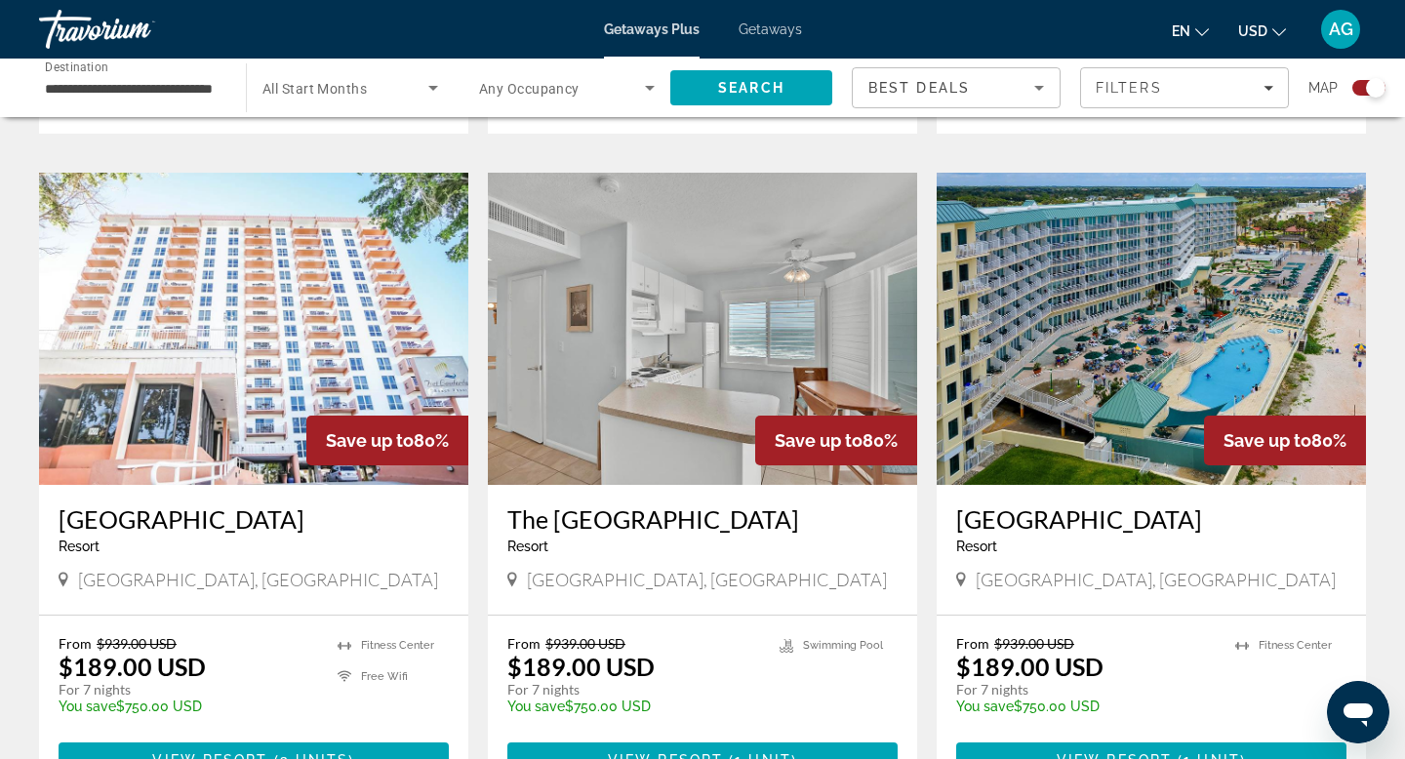
scroll to position [2022, 0]
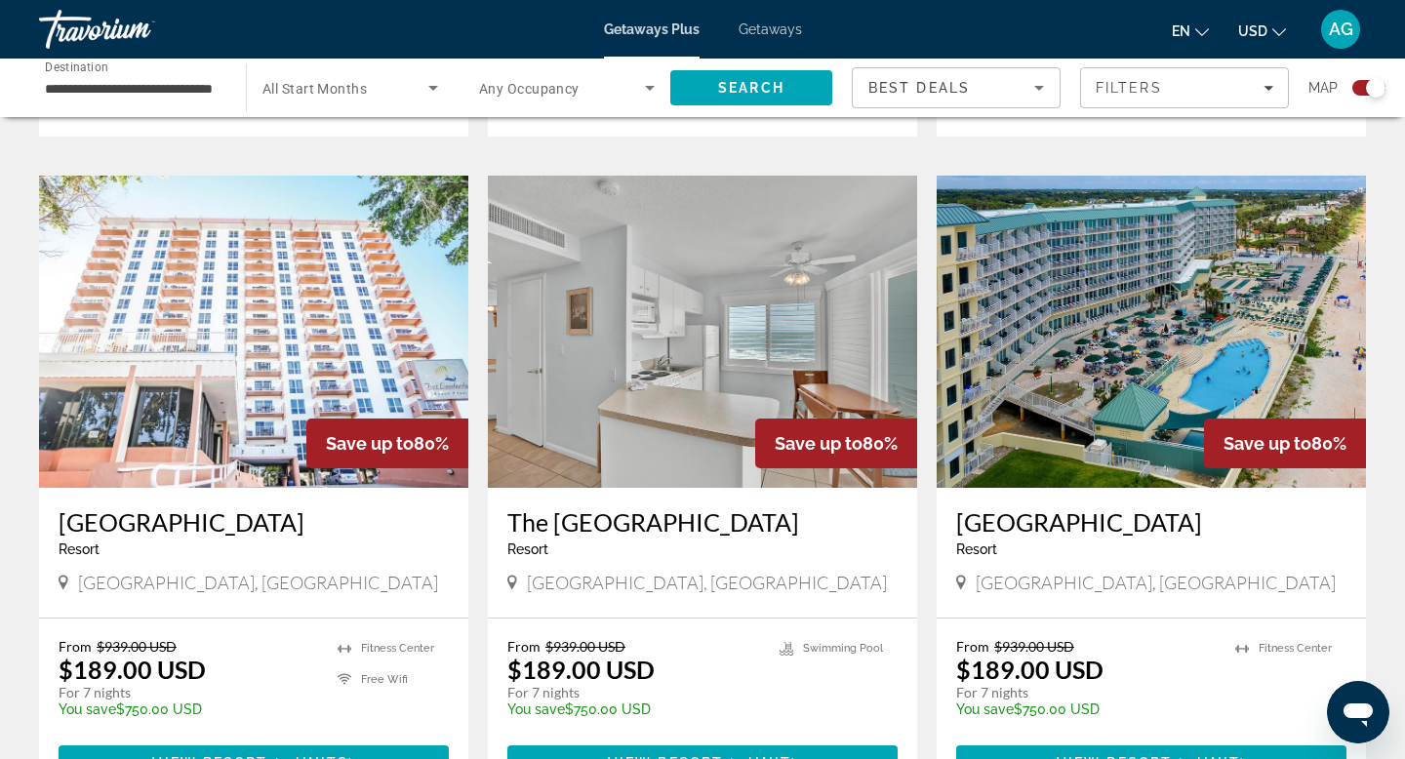
click at [733, 349] on img "Main content" at bounding box center [702, 332] width 429 height 312
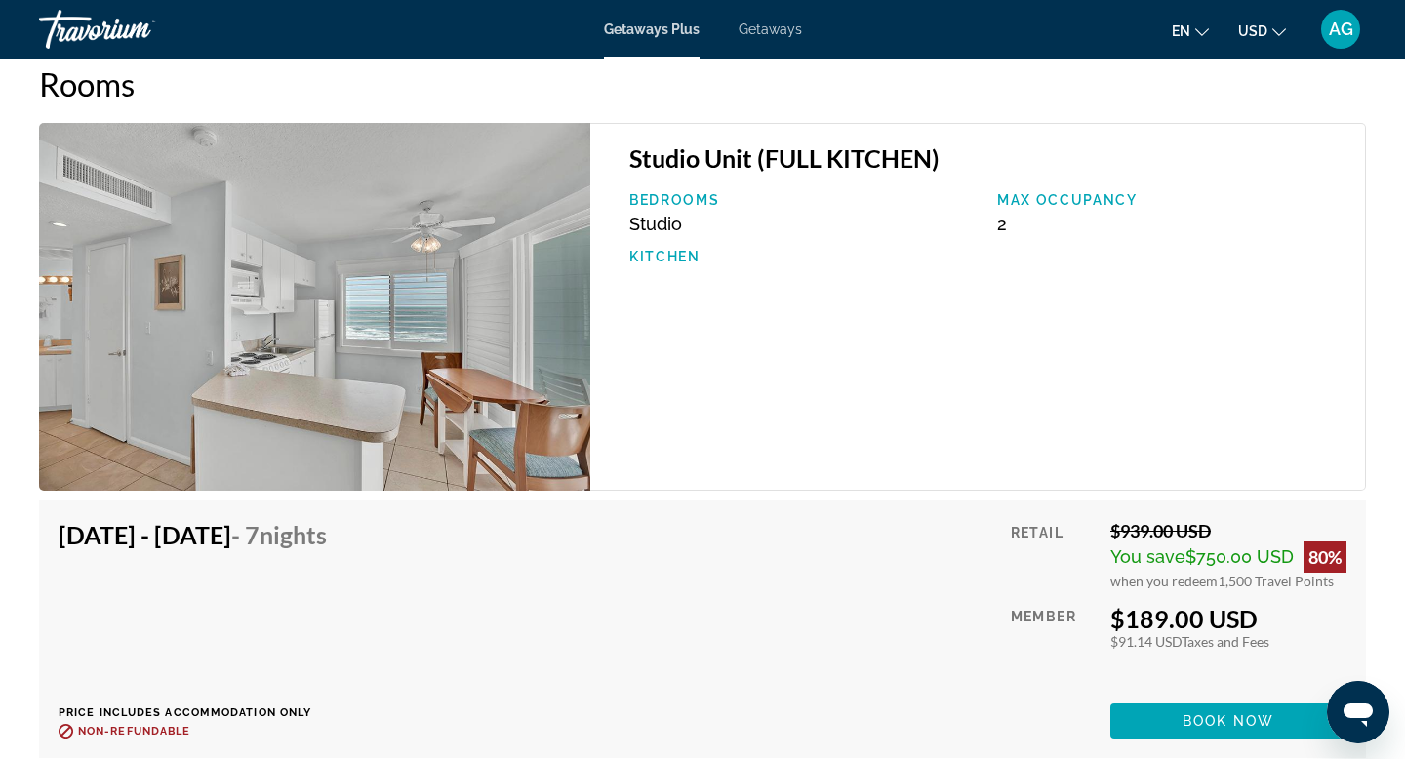
scroll to position [3129, 0]
